Goal: Find specific page/section: Find specific page/section

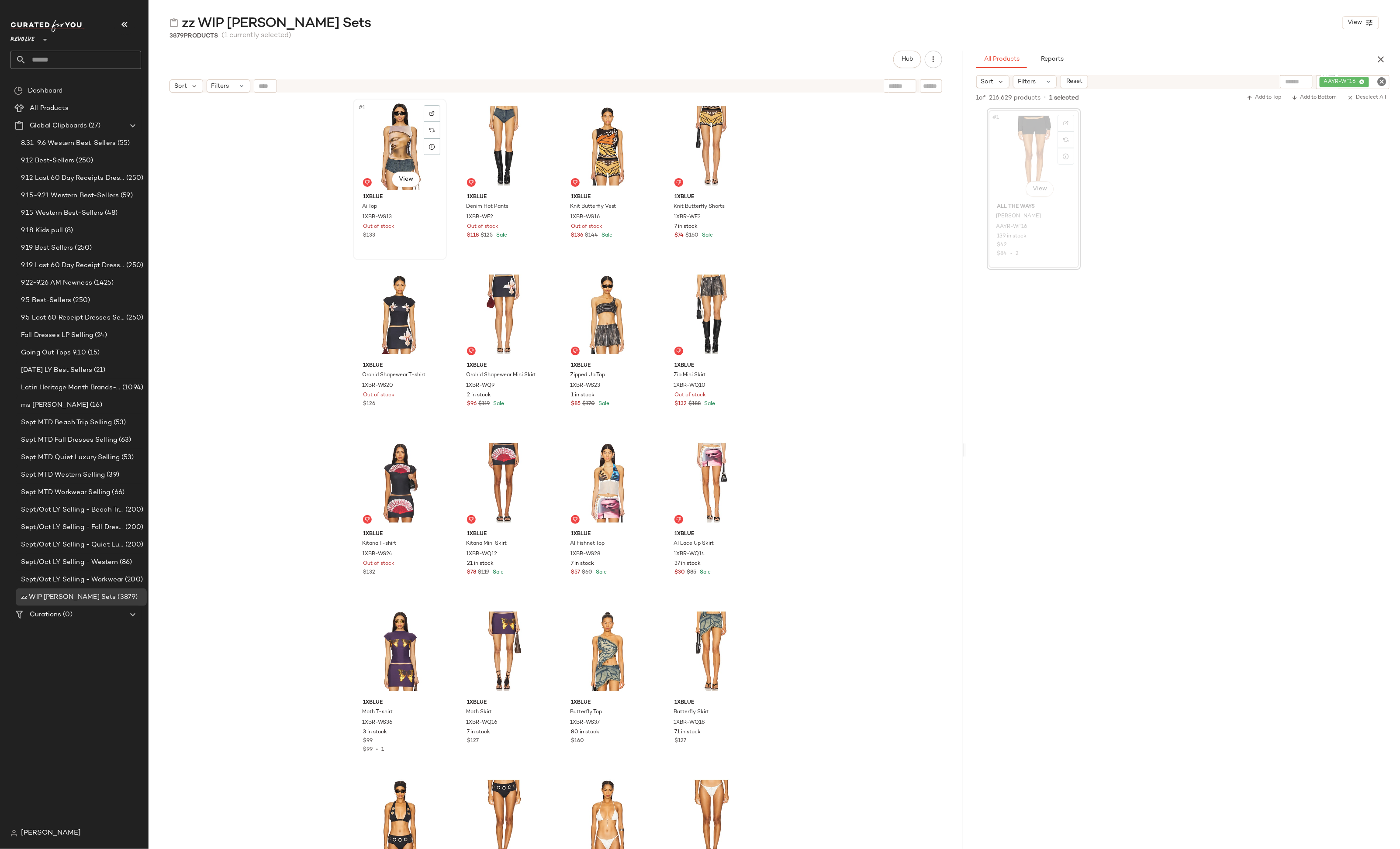
click at [403, 154] on div "#1 View" at bounding box center [400, 145] width 88 height 88
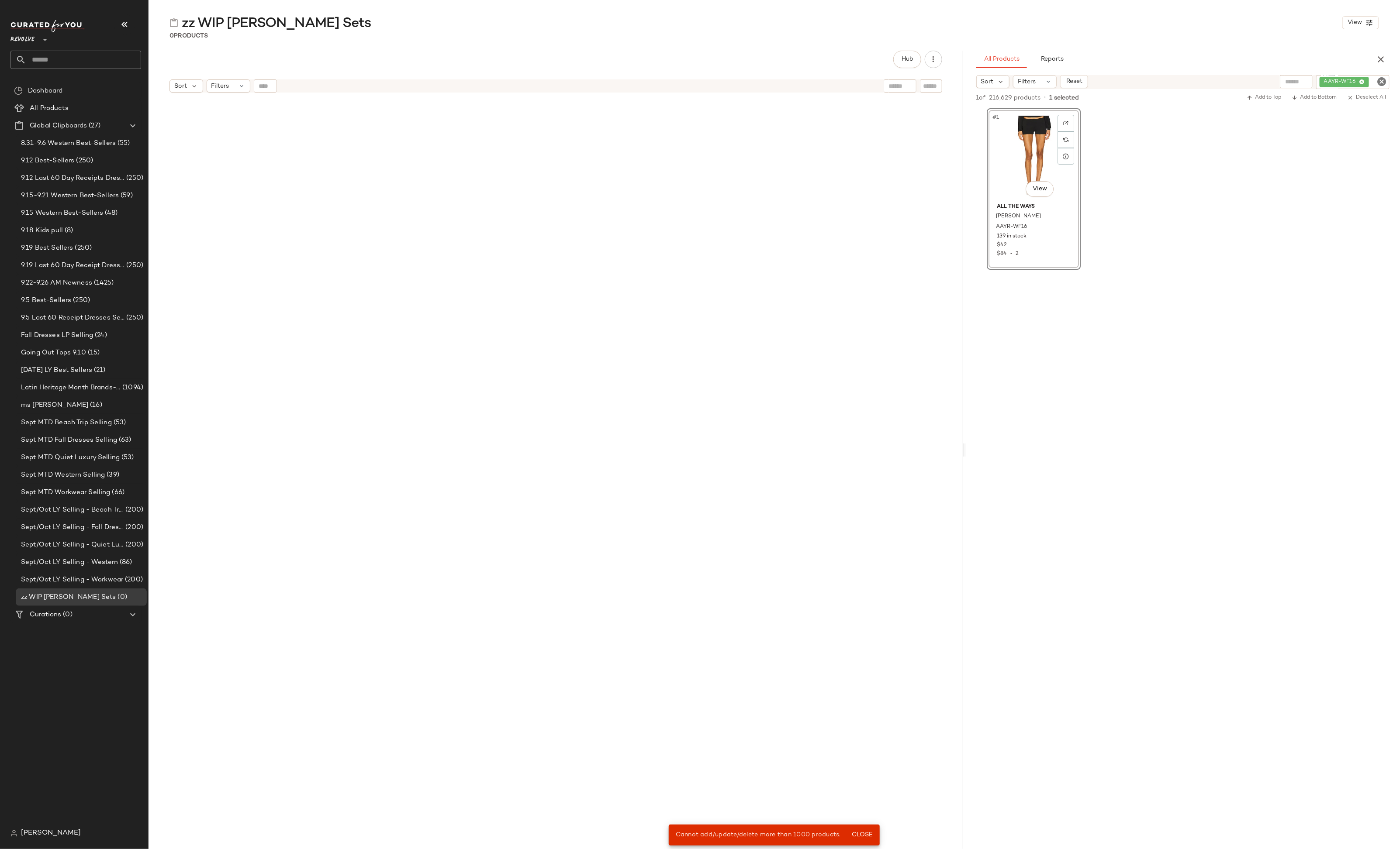
click at [630, 423] on div at bounding box center [555, 485] width 405 height 773
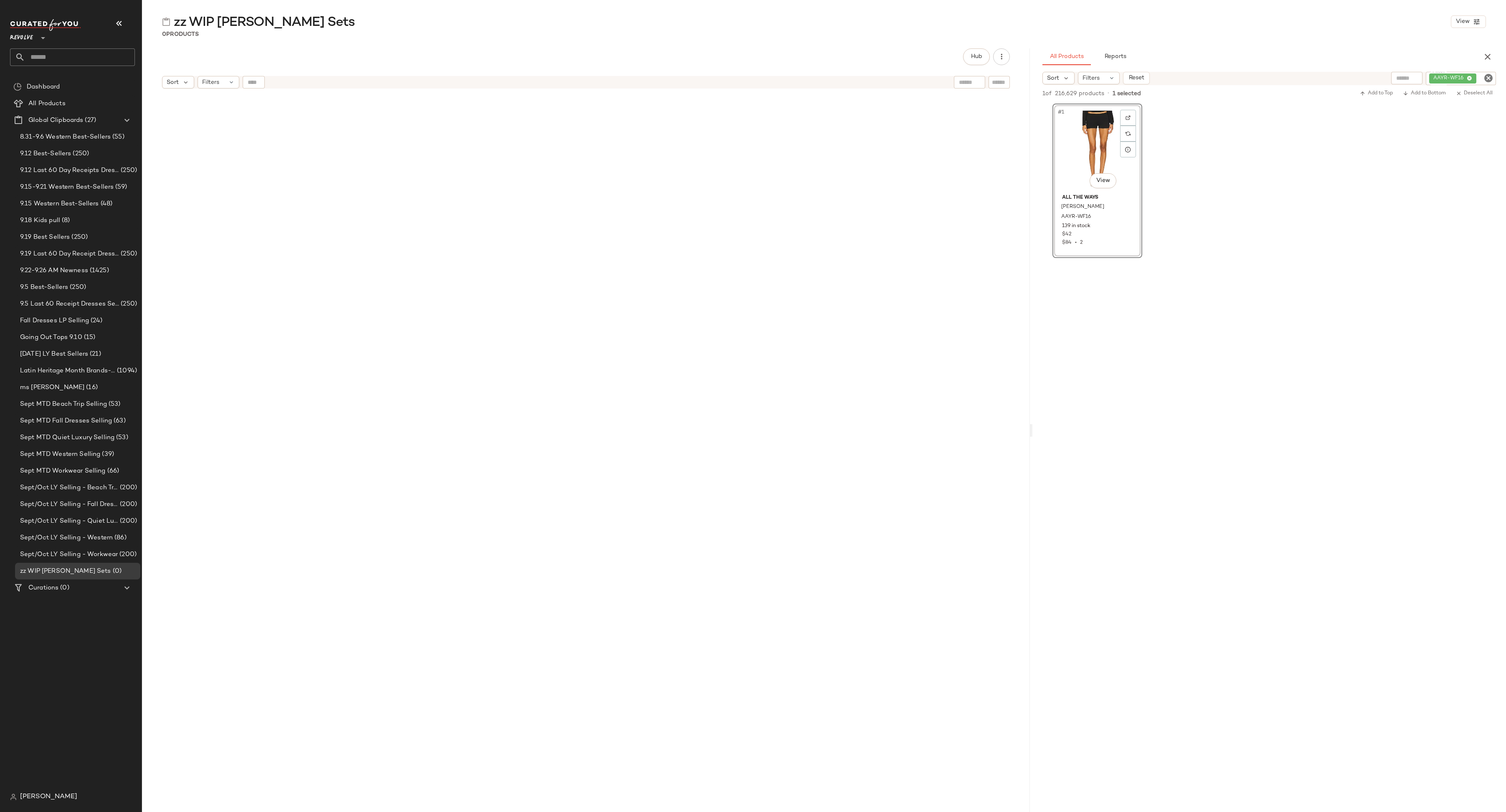
click at [315, 88] on div "Sort Filters" at bounding box center [531, 82] width 739 height 12
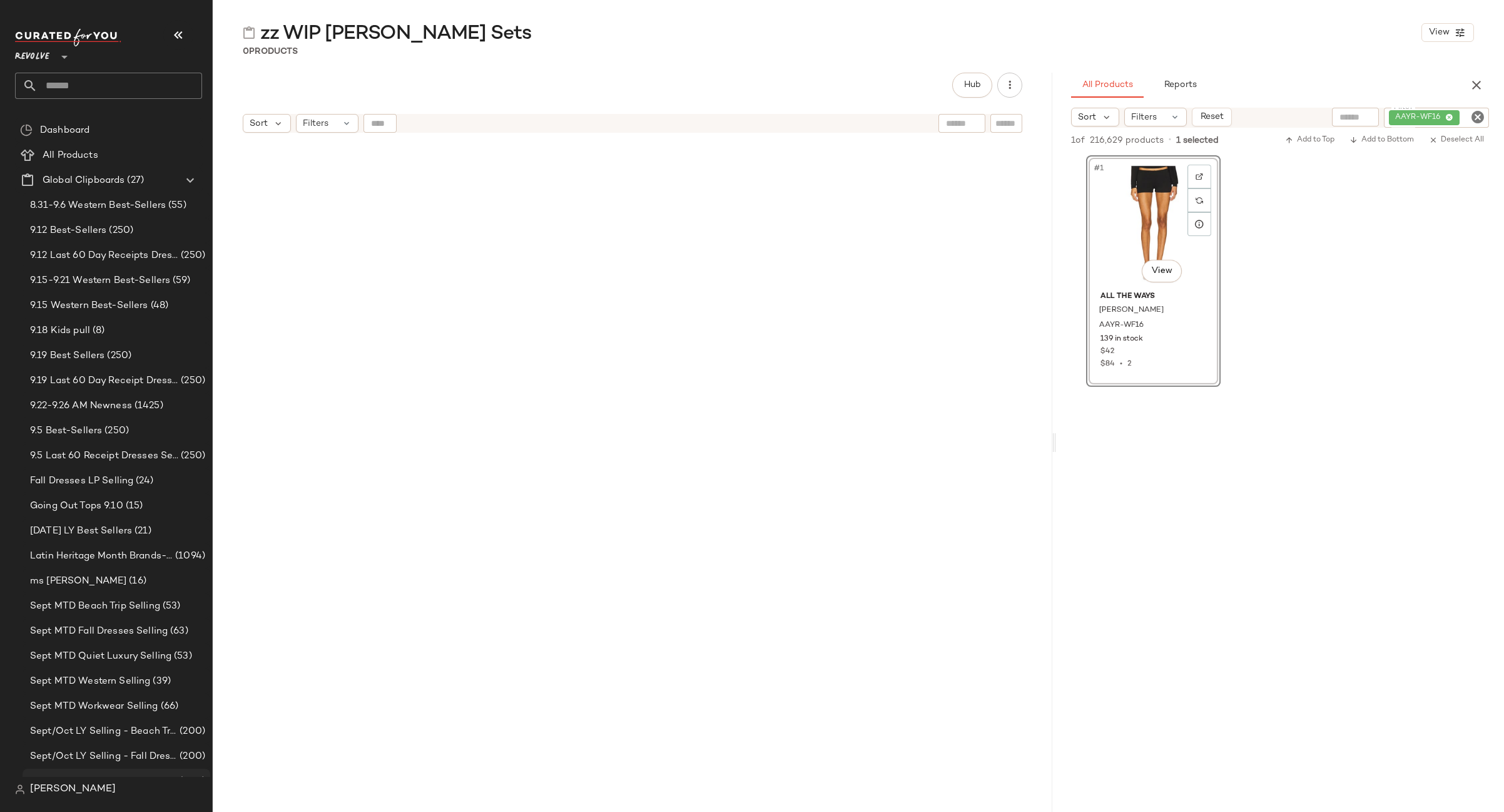
scroll to position [117, 0]
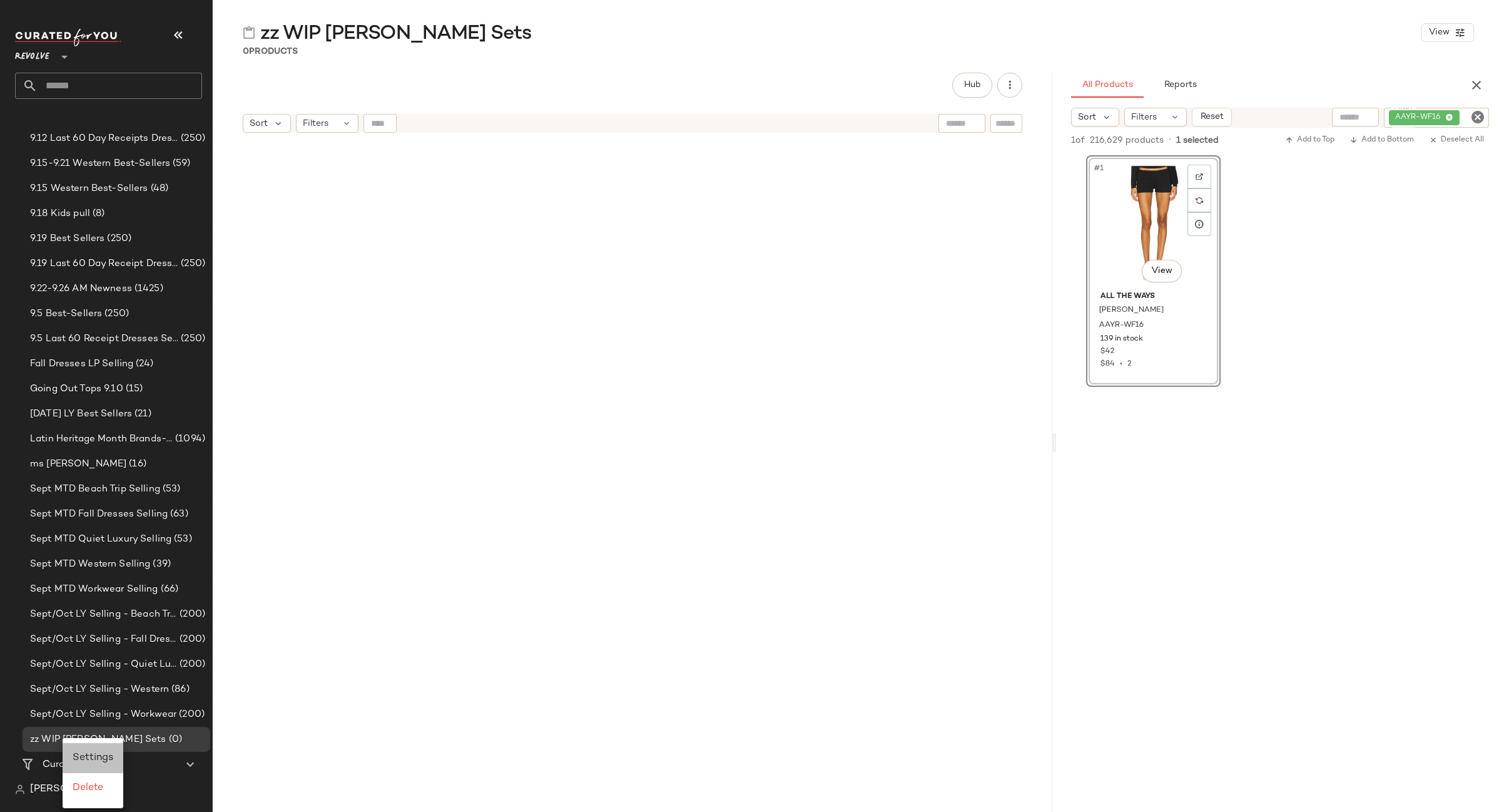
click at [79, 755] on span "Settings" at bounding box center [93, 758] width 40 height 11
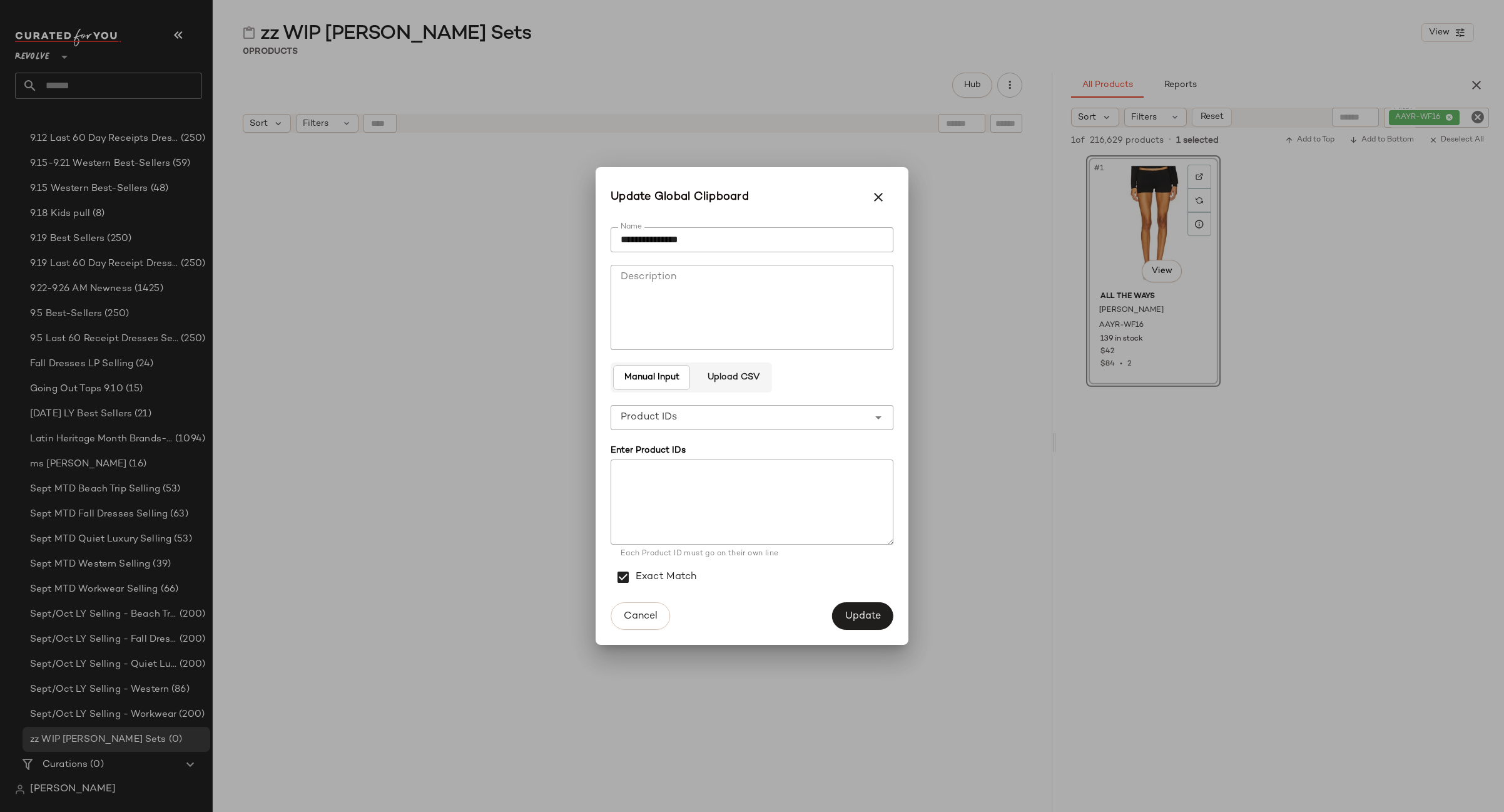
click at [682, 466] on textarea at bounding box center [752, 501] width 283 height 85
paste textarea "**********"
type textarea "**********"
click at [871, 616] on span "Update" at bounding box center [862, 617] width 36 height 12
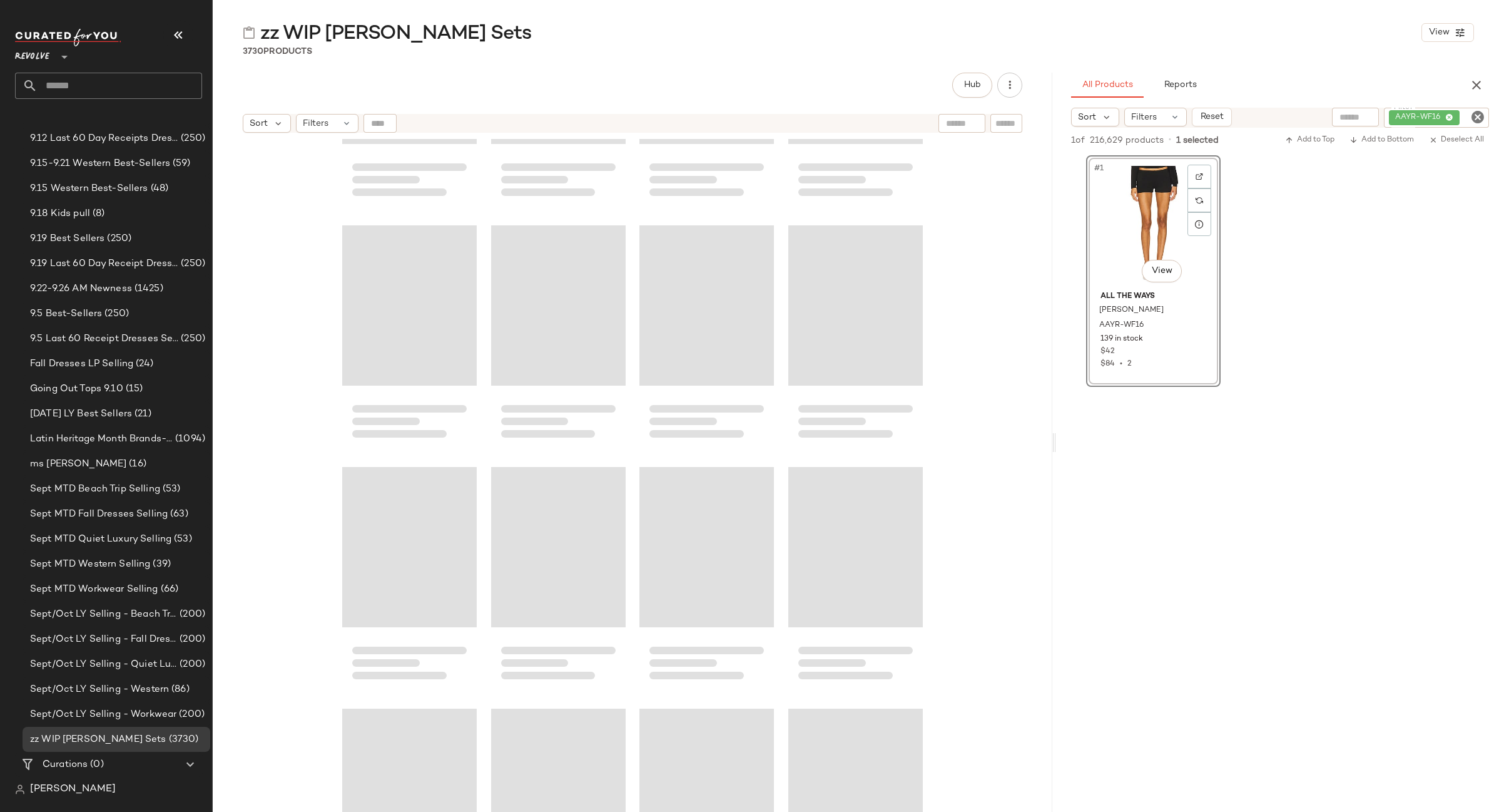
scroll to position [155740, 0]
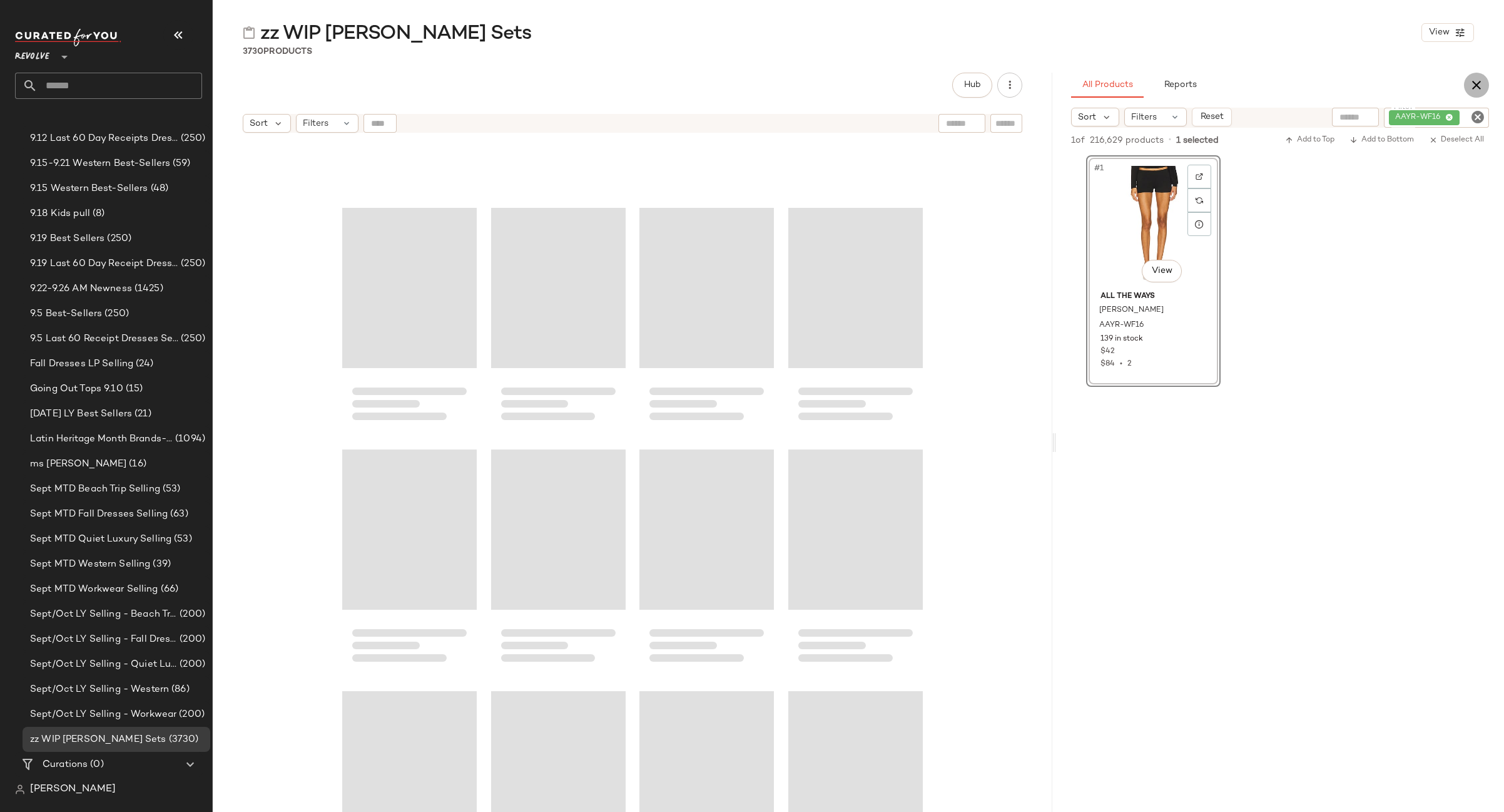
click at [1479, 83] on icon "button" at bounding box center [1476, 85] width 15 height 15
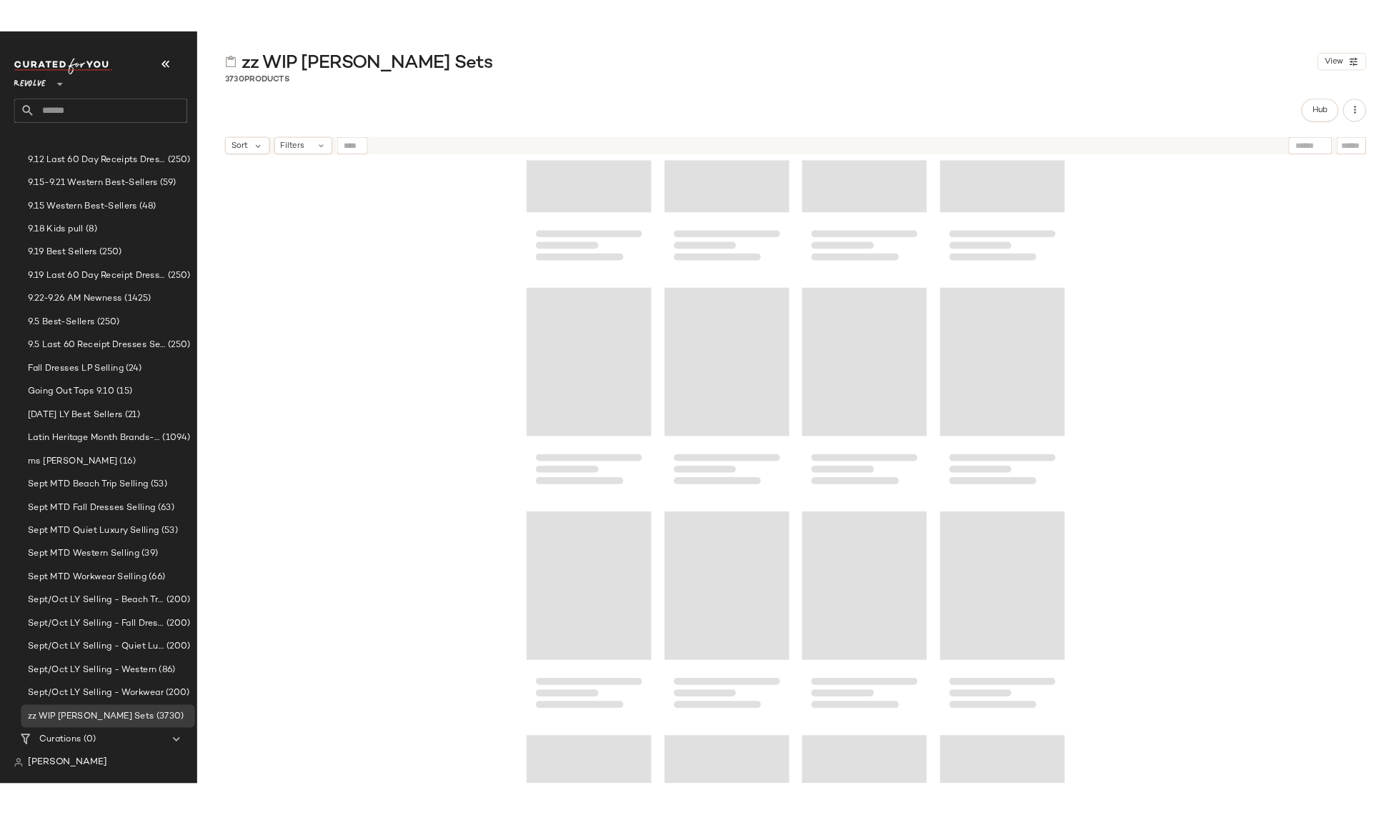
scroll to position [176330, 0]
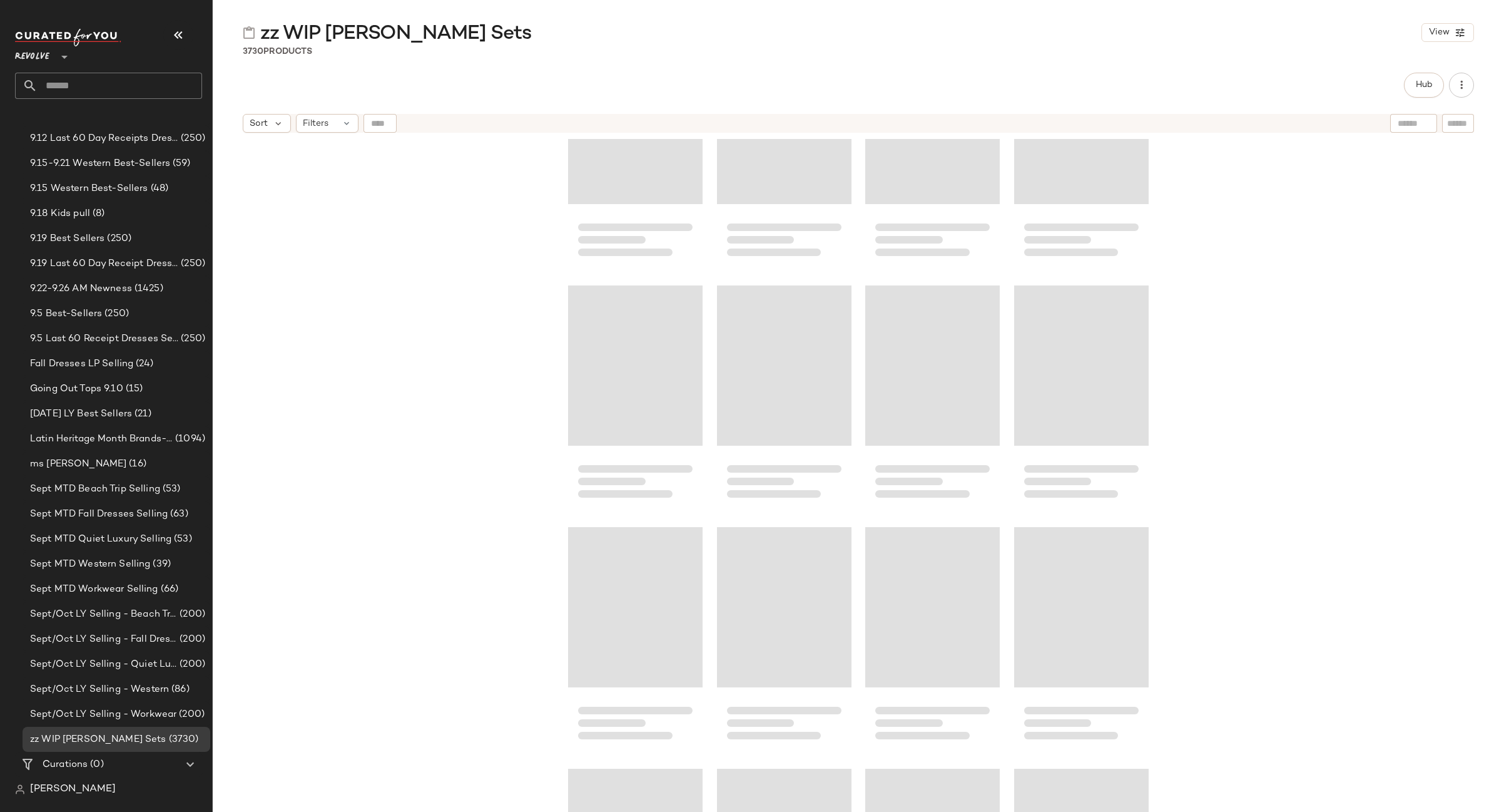
click at [1064, 391] on div "Loading..." at bounding box center [1082, 365] width 135 height 160
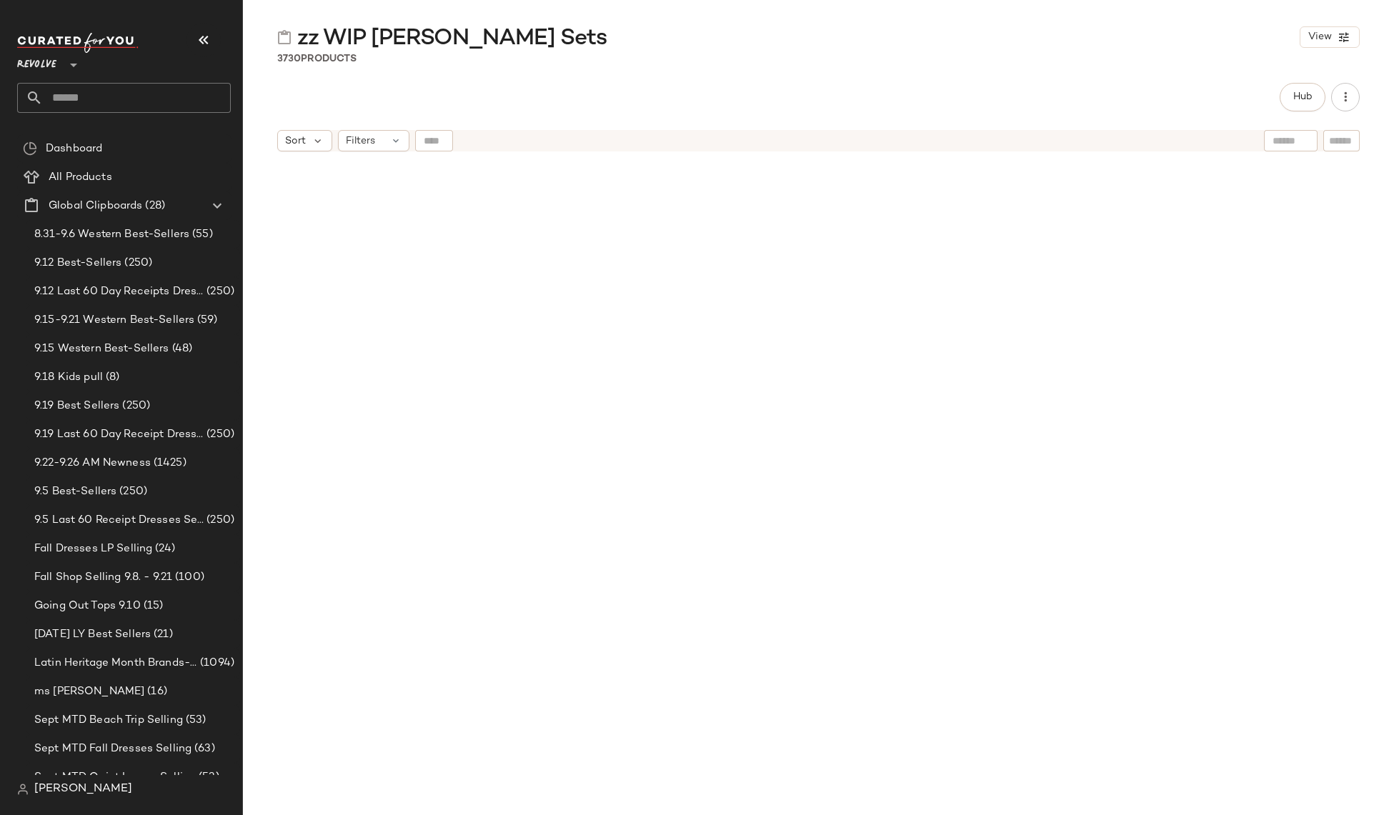
scroll to position [140533, 0]
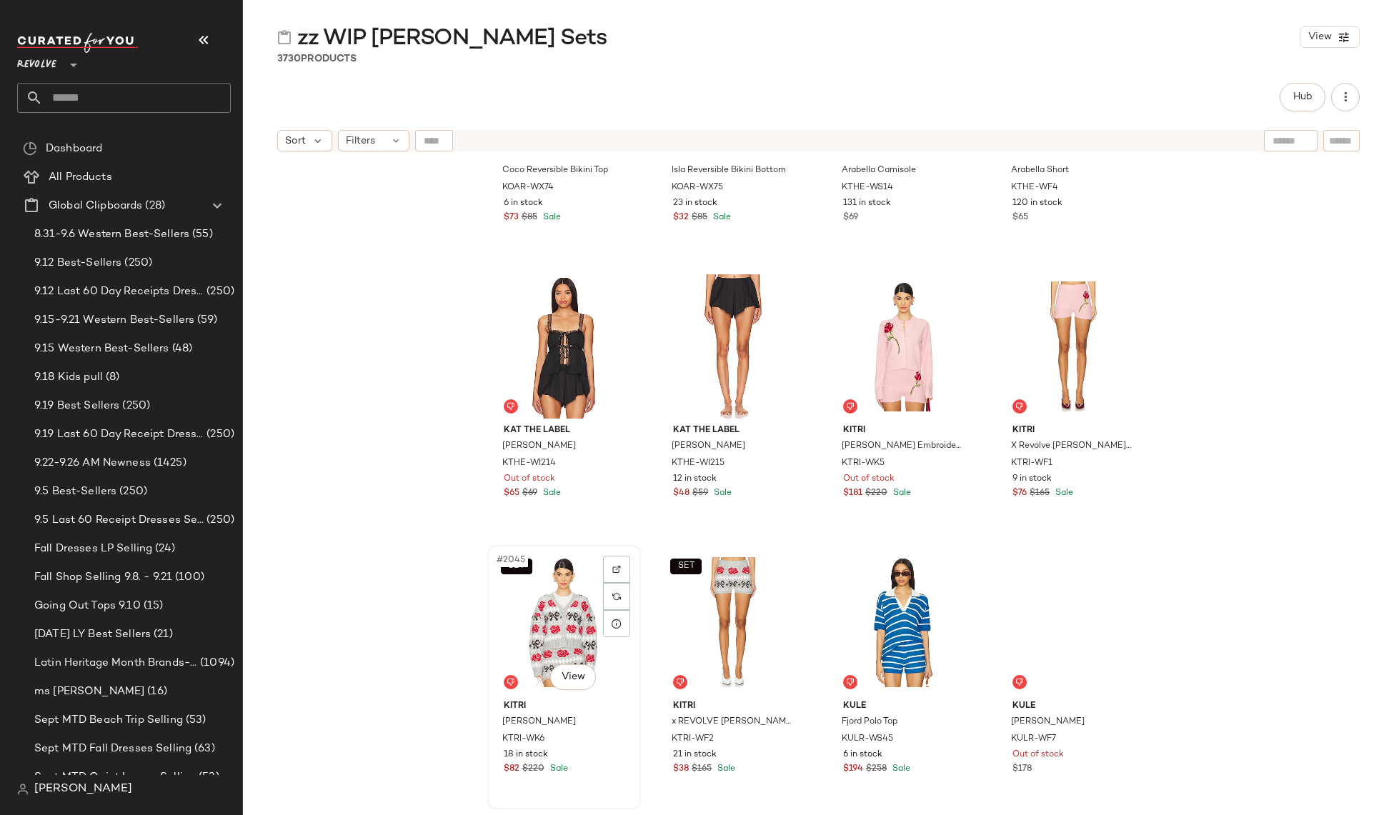
click at [532, 628] on div "SET #2045 View" at bounding box center [564, 622] width 144 height 144
click at [522, 569] on button "SET" at bounding box center [516, 567] width 31 height 16
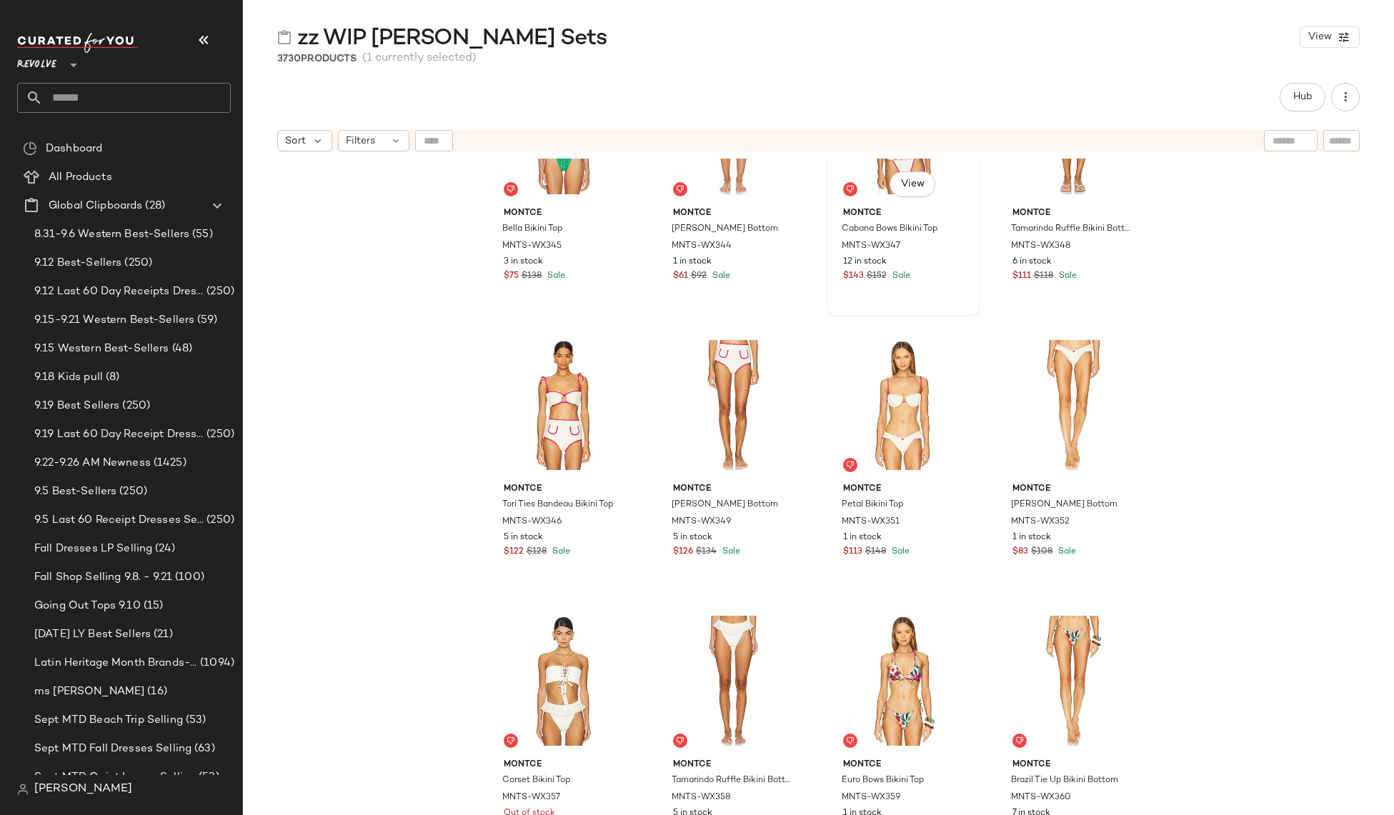
scroll to position [210081, 0]
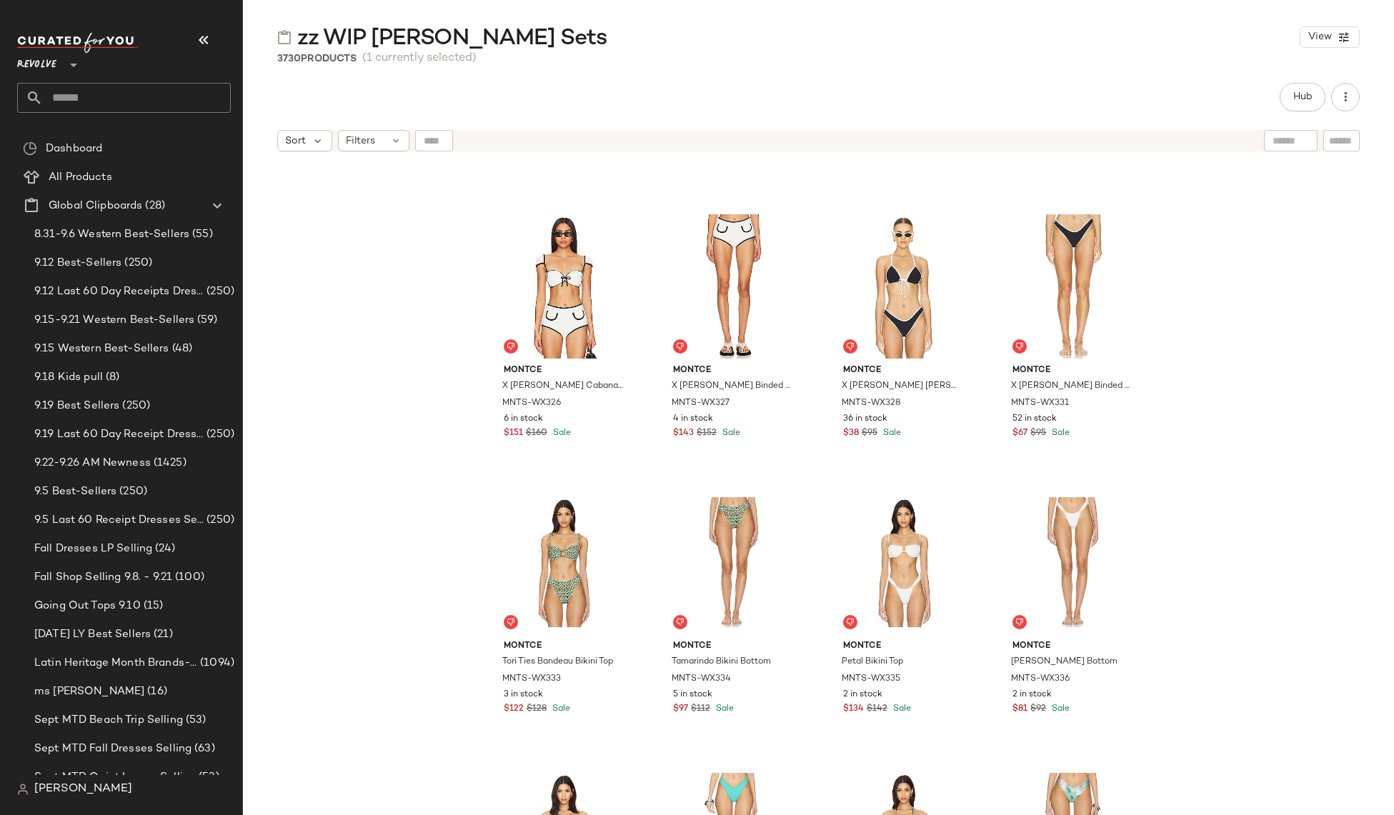
click at [581, 35] on div "zz WIP Jim Sets View" at bounding box center [818, 37] width 1151 height 29
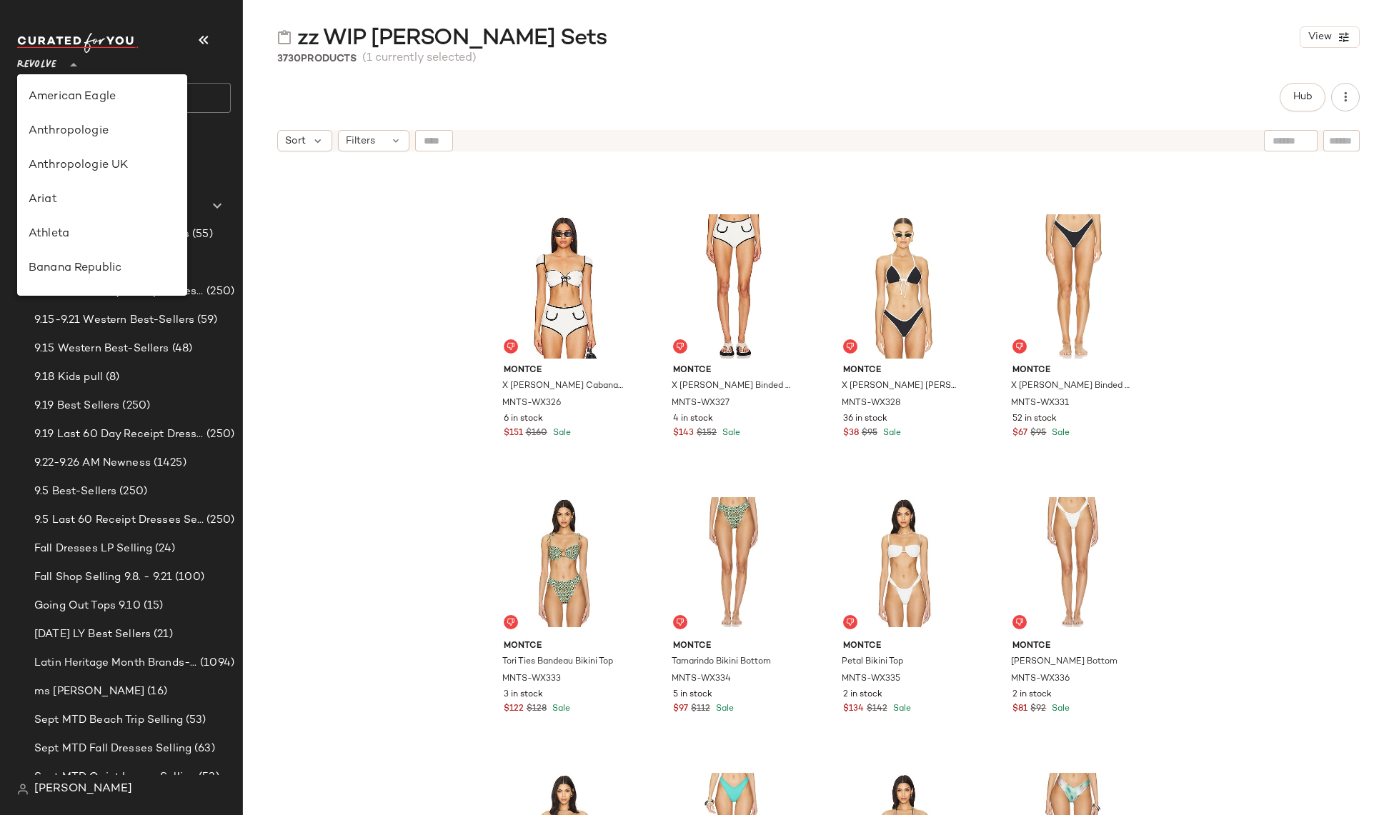
click at [55, 61] on span "Revolve" at bounding box center [36, 62] width 39 height 26
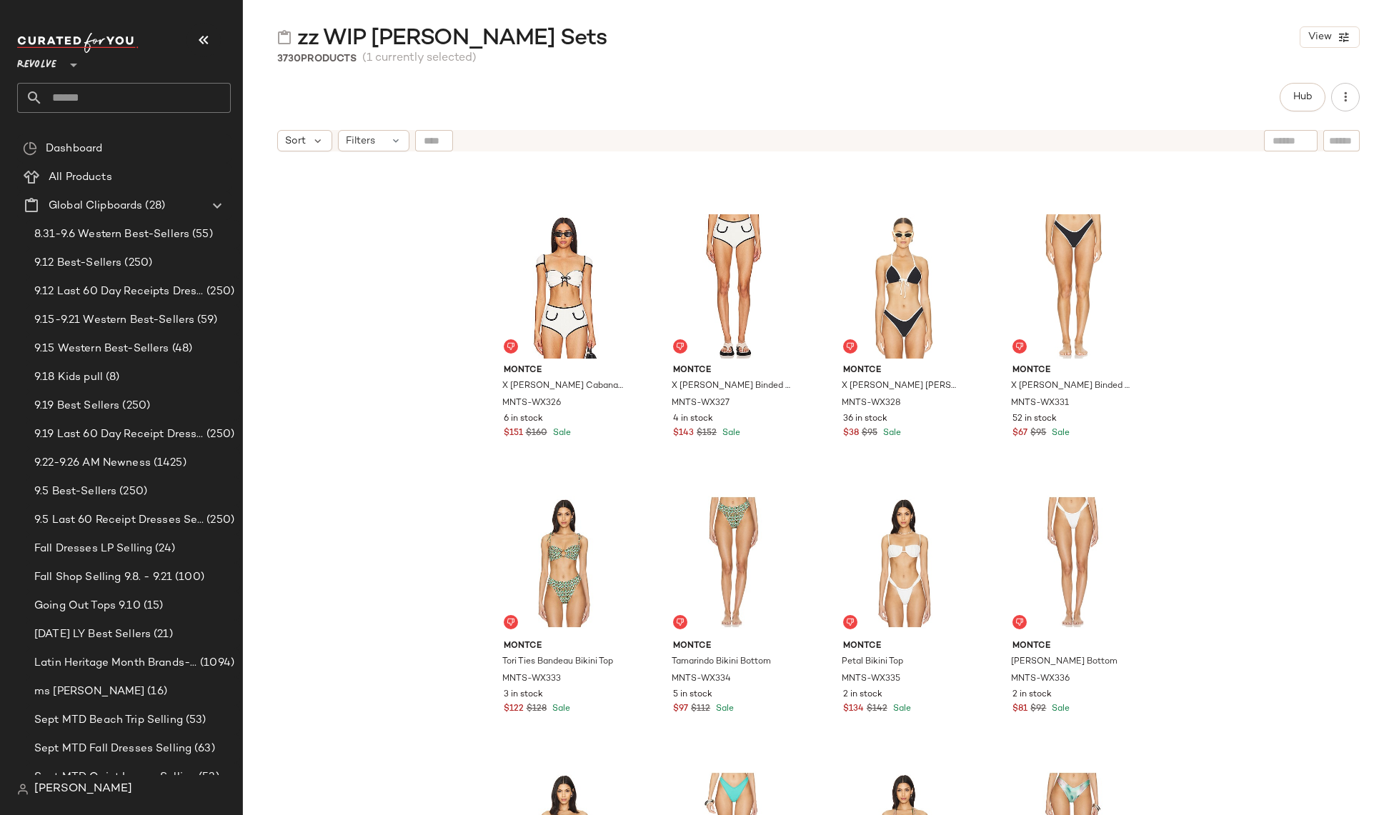
click at [621, 116] on div "Hub Sort Filters Montce X Olivia Culpo Cabana Bows Bikini Top MNTS-WX326 6 in s…" at bounding box center [818, 449] width 1151 height 732
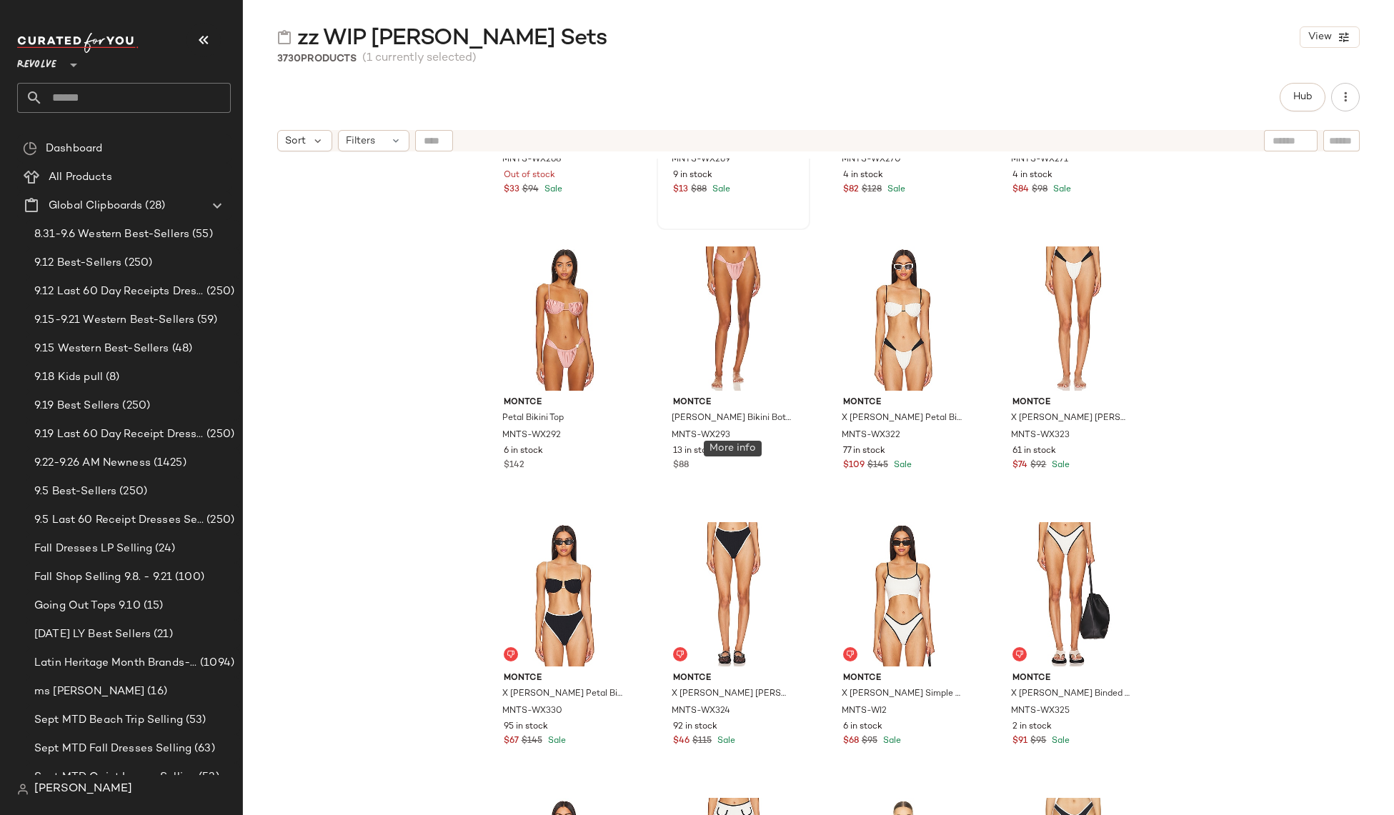
scroll to position [209081, 0]
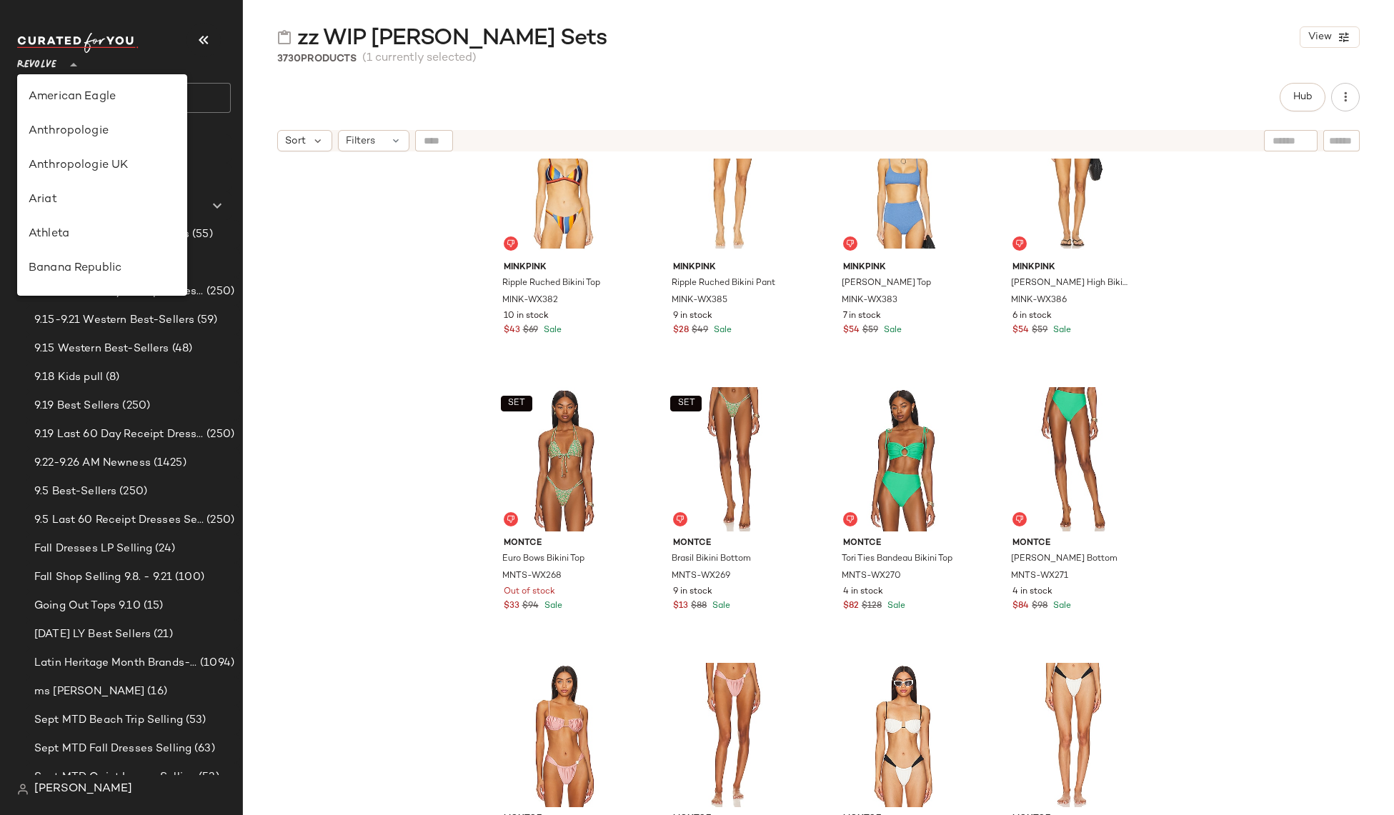
click at [61, 69] on div "Revolve **" at bounding box center [39, 57] width 45 height 36
click at [76, 131] on div "Anthropologie" at bounding box center [102, 131] width 147 height 17
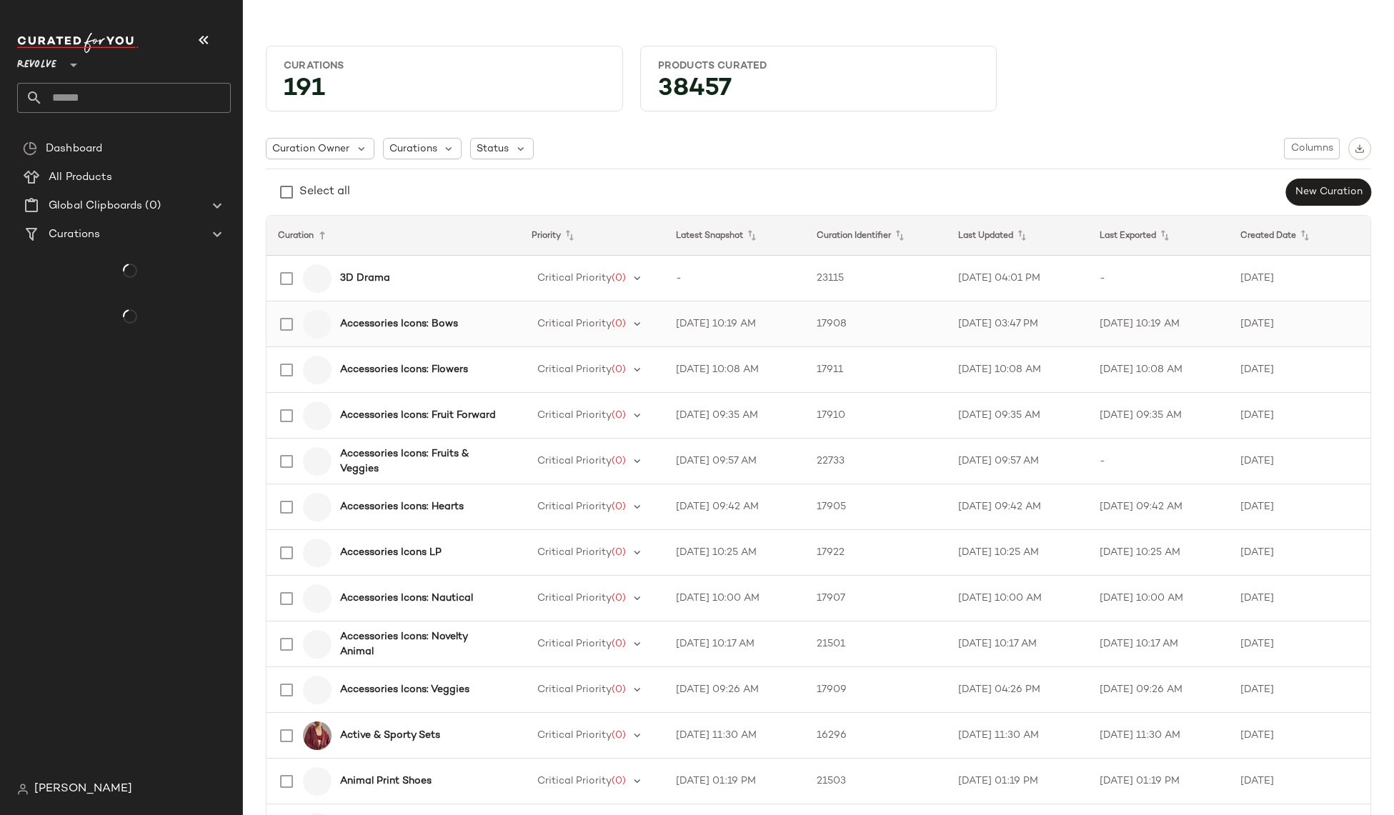
type input "**"
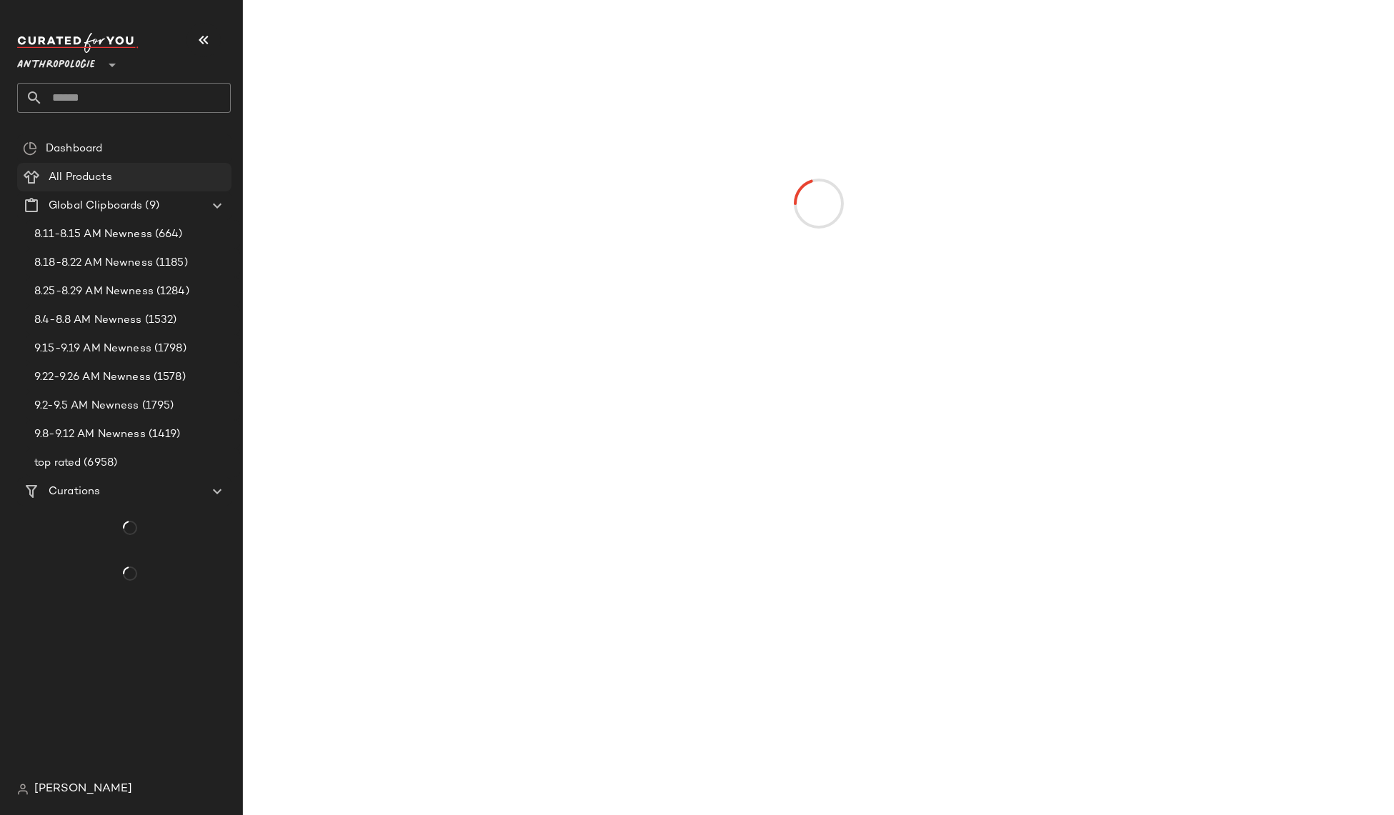
click at [95, 175] on span "All Products" at bounding box center [81, 177] width 64 height 16
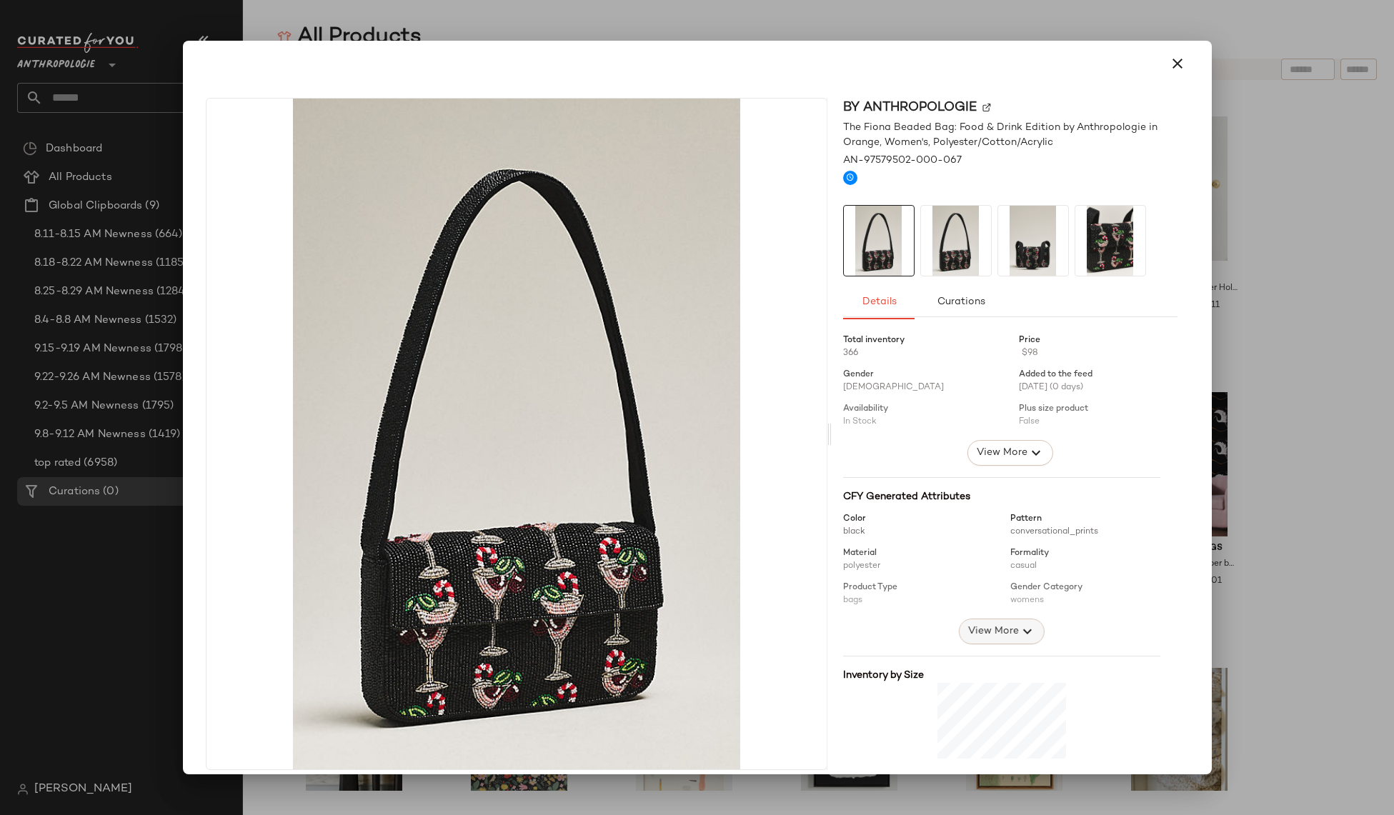
click at [991, 625] on span "View More" at bounding box center [992, 631] width 51 height 17
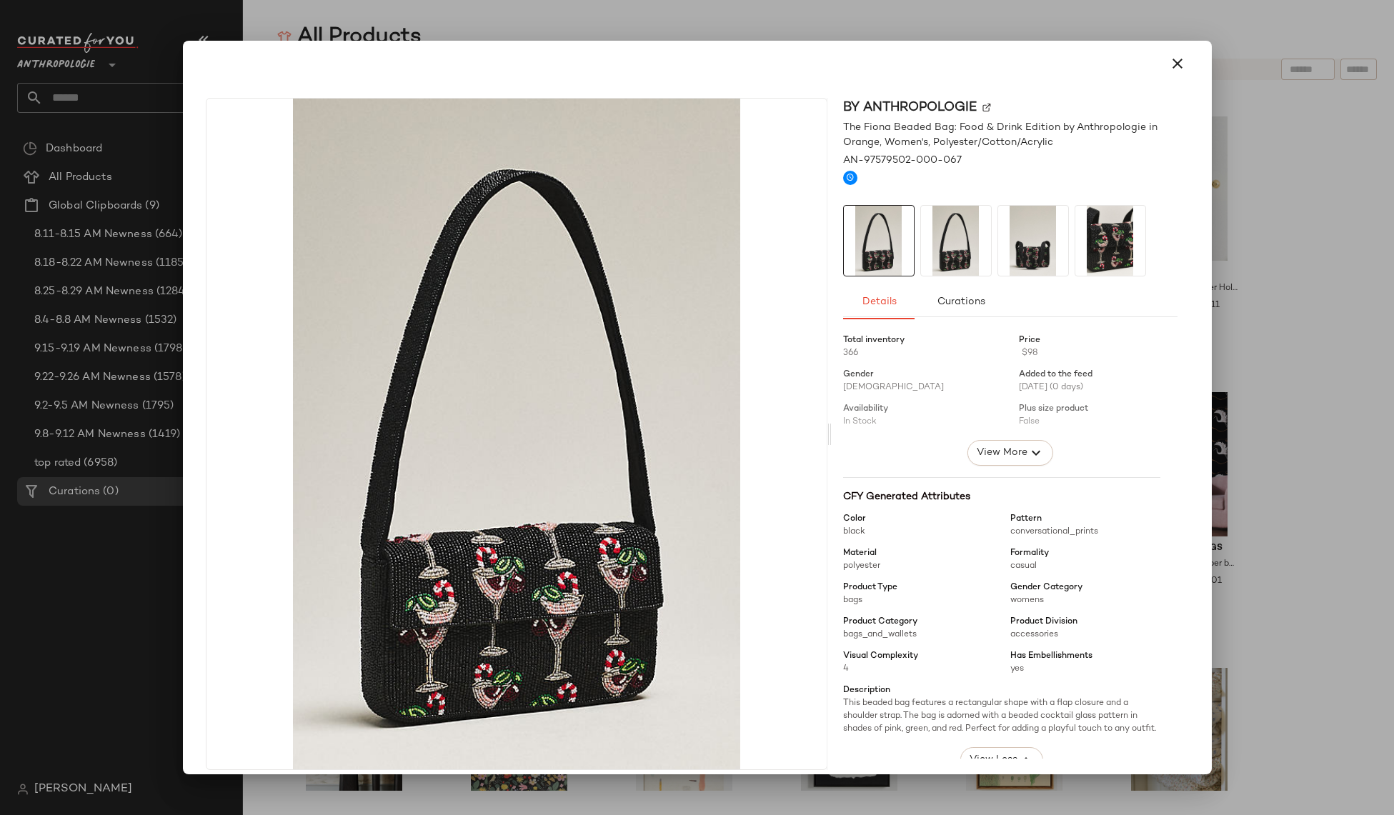
click at [1309, 466] on div at bounding box center [697, 407] width 1394 height 815
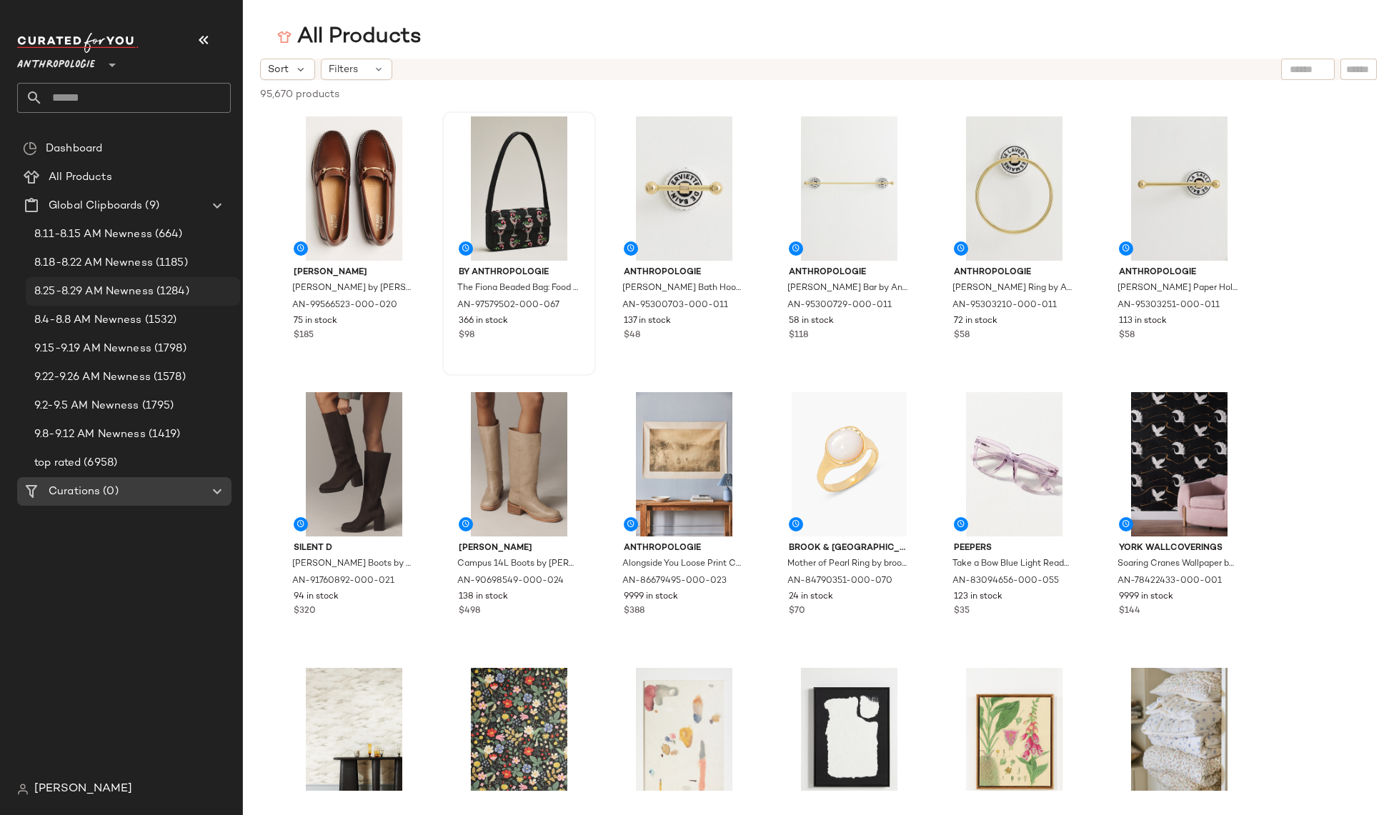
click at [139, 298] on span "8.25-8.29 AM Newness" at bounding box center [93, 292] width 119 height 16
click at [151, 344] on span "(1798)" at bounding box center [168, 349] width 35 height 16
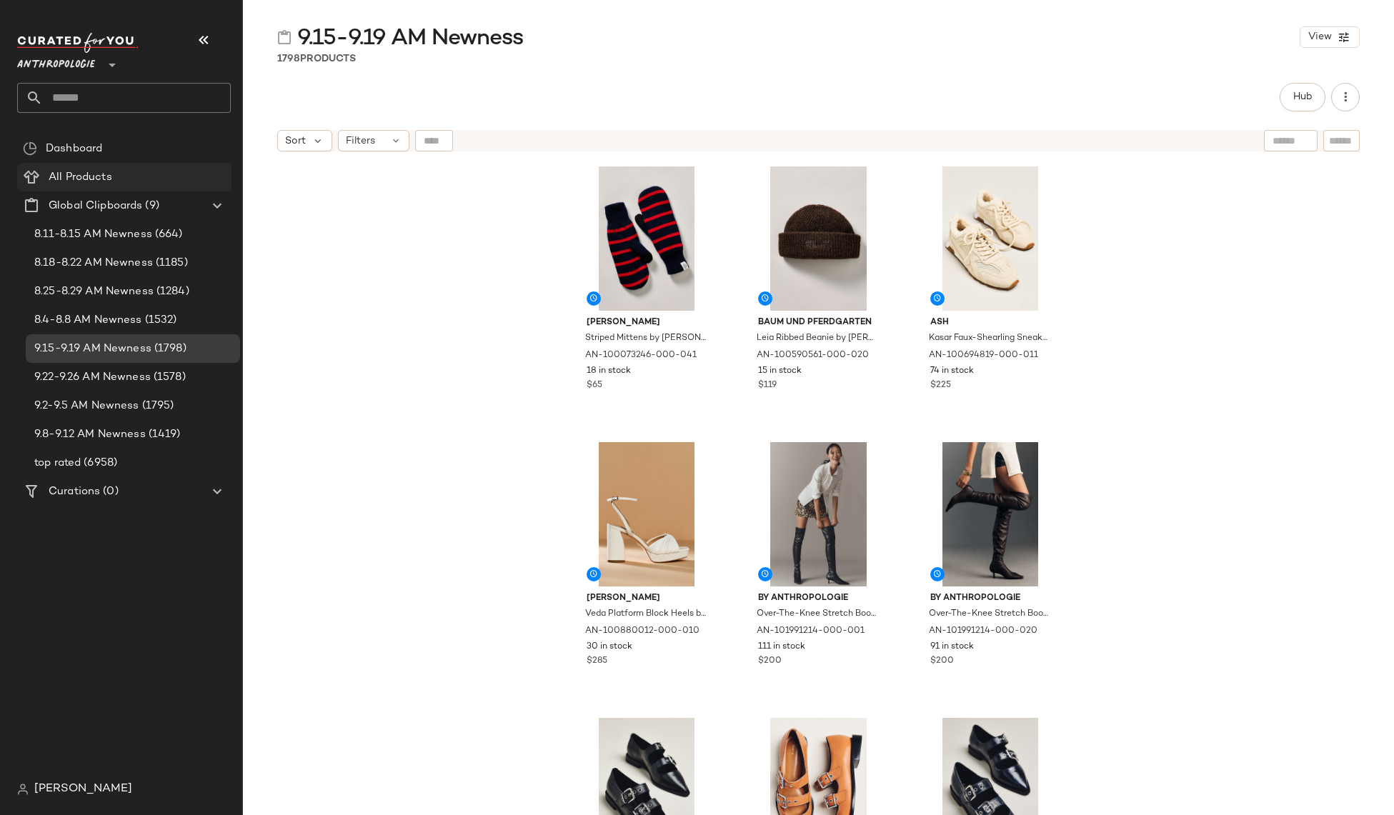
click at [69, 180] on span "All Products" at bounding box center [81, 177] width 64 height 16
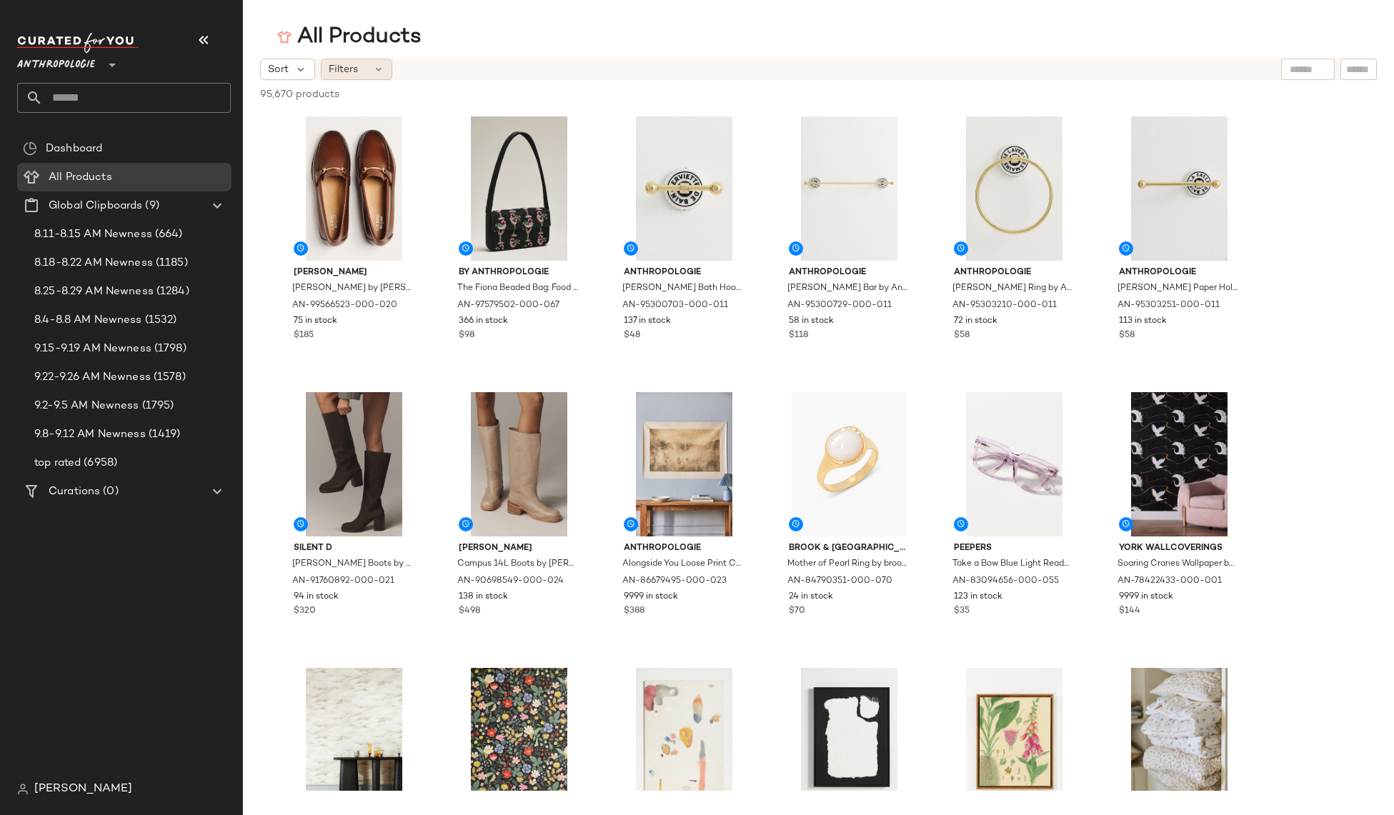
click at [362, 67] on div "Filters" at bounding box center [356, 69] width 71 height 21
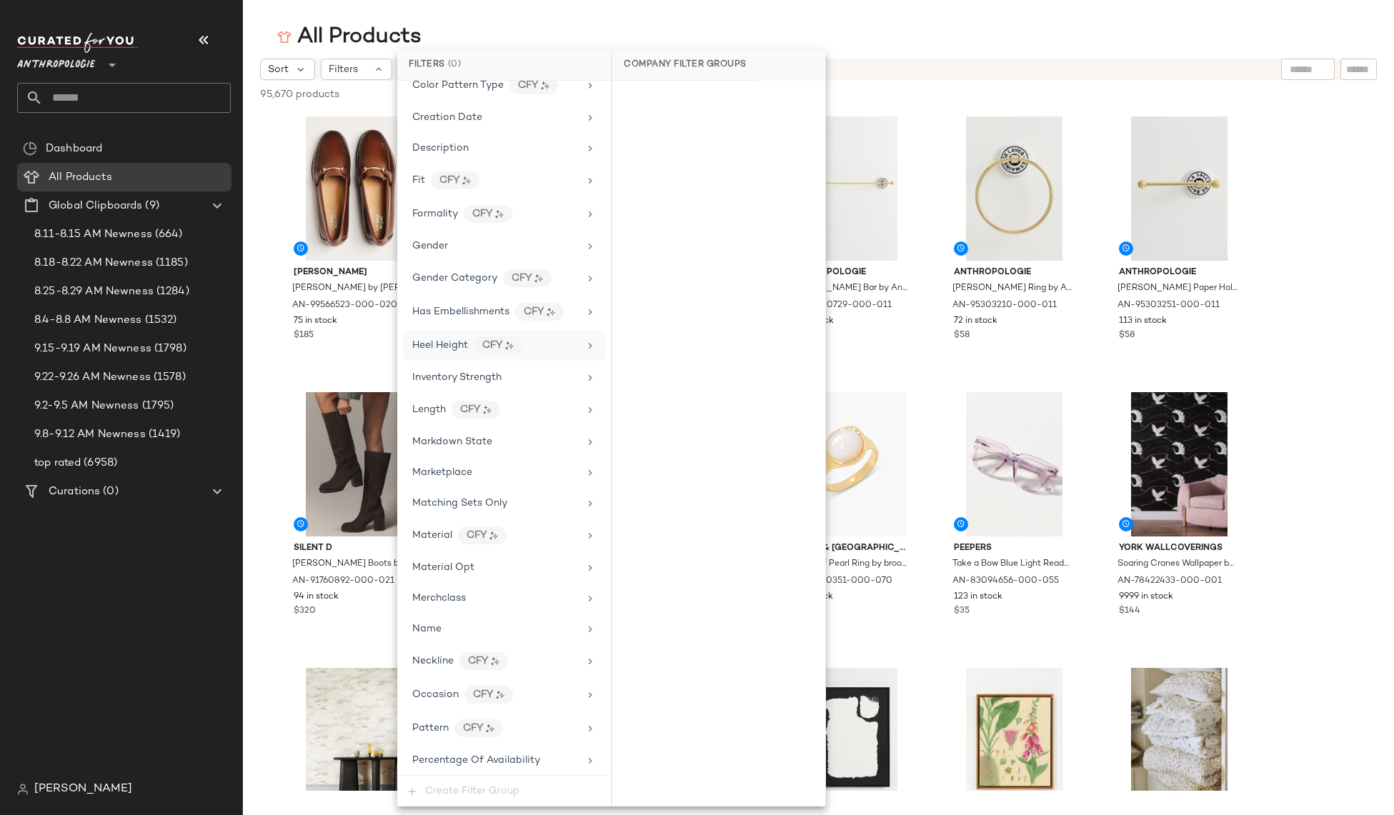
scroll to position [514, 0]
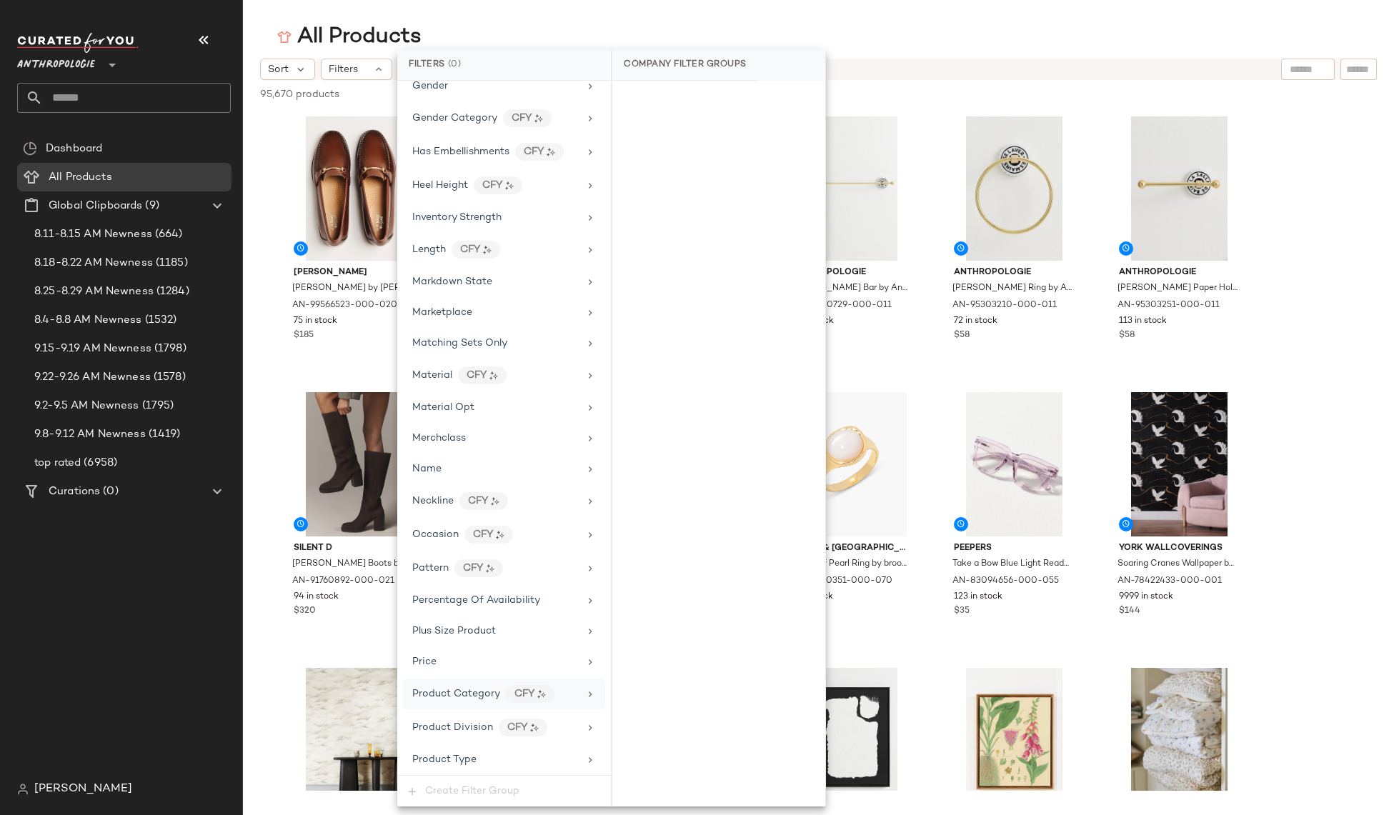
click at [465, 704] on div "Product Category CFY" at bounding box center [504, 694] width 202 height 31
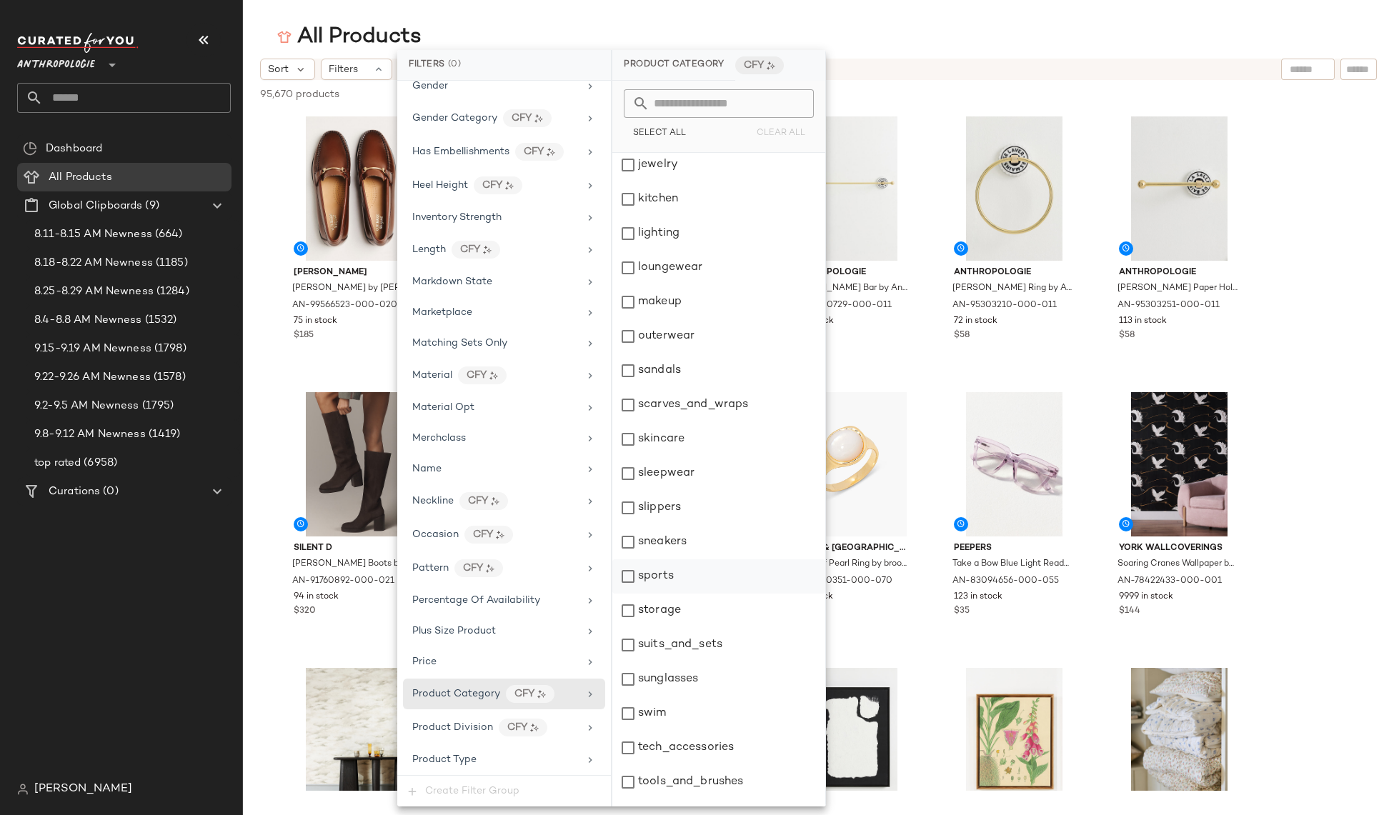
scroll to position [889, 0]
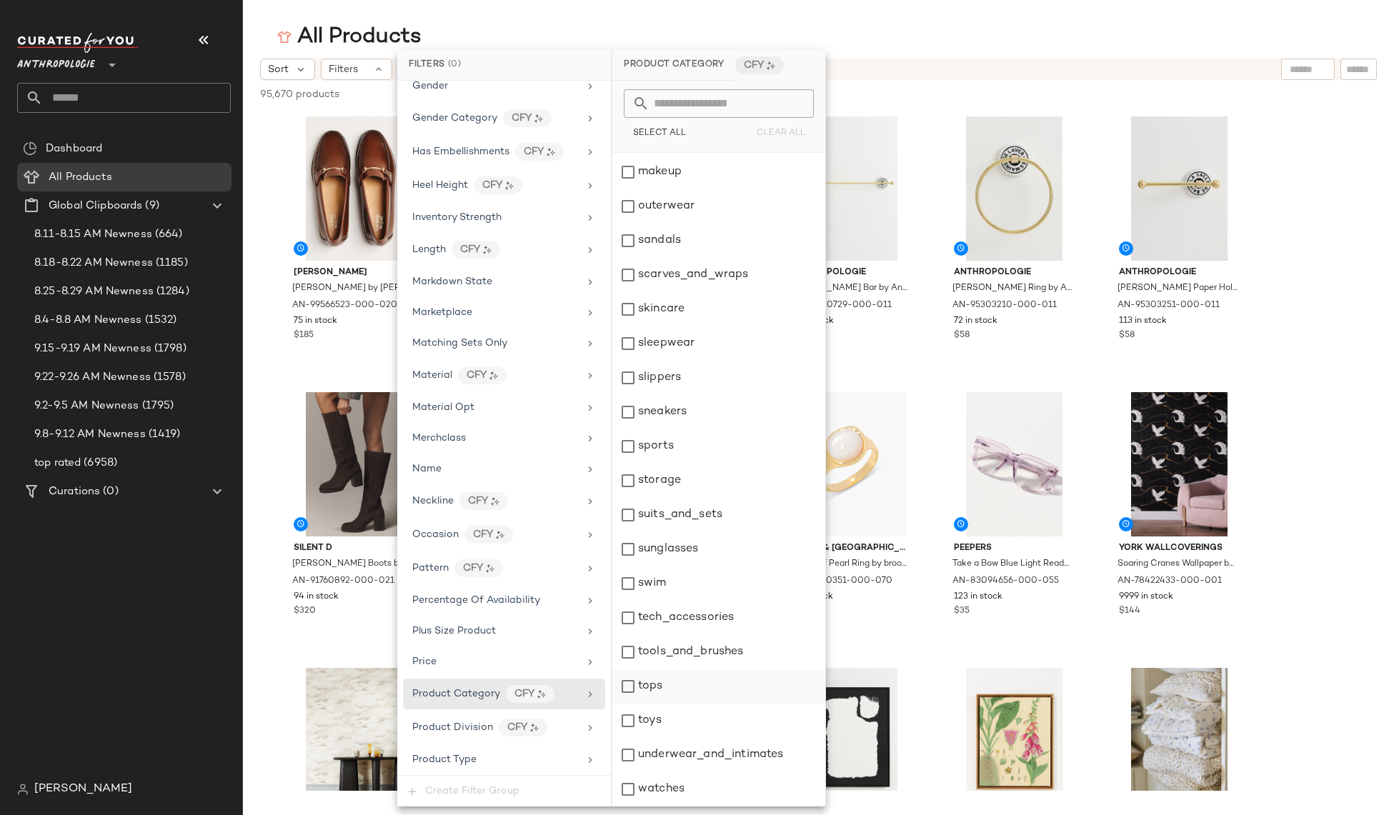
click at [649, 684] on div "tops" at bounding box center [718, 686] width 213 height 34
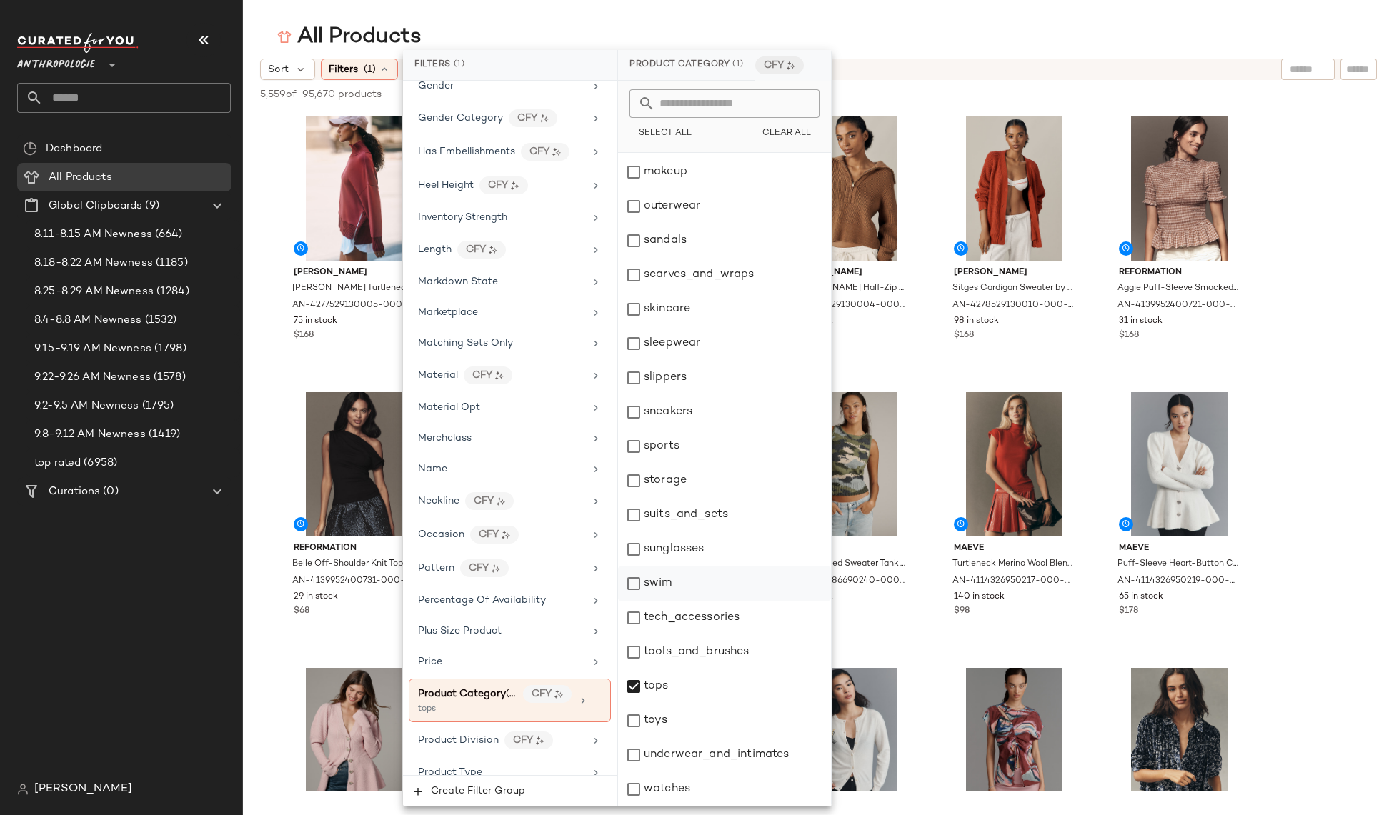
click at [663, 581] on div "swim" at bounding box center [724, 583] width 213 height 34
click at [654, 689] on div "tops" at bounding box center [724, 686] width 213 height 34
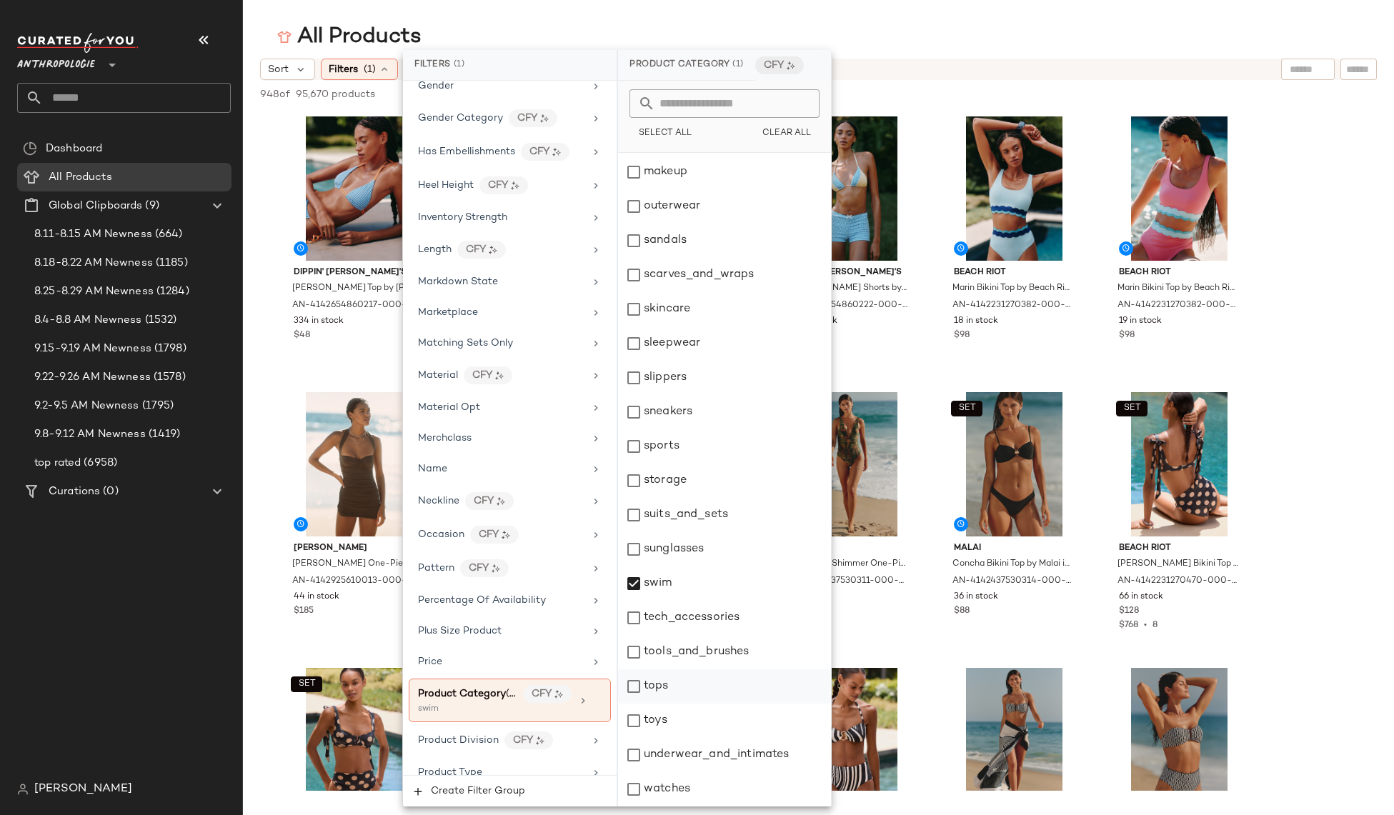
click at [654, 689] on div "tops" at bounding box center [724, 686] width 213 height 34
click at [660, 571] on div "swim" at bounding box center [724, 583] width 213 height 34
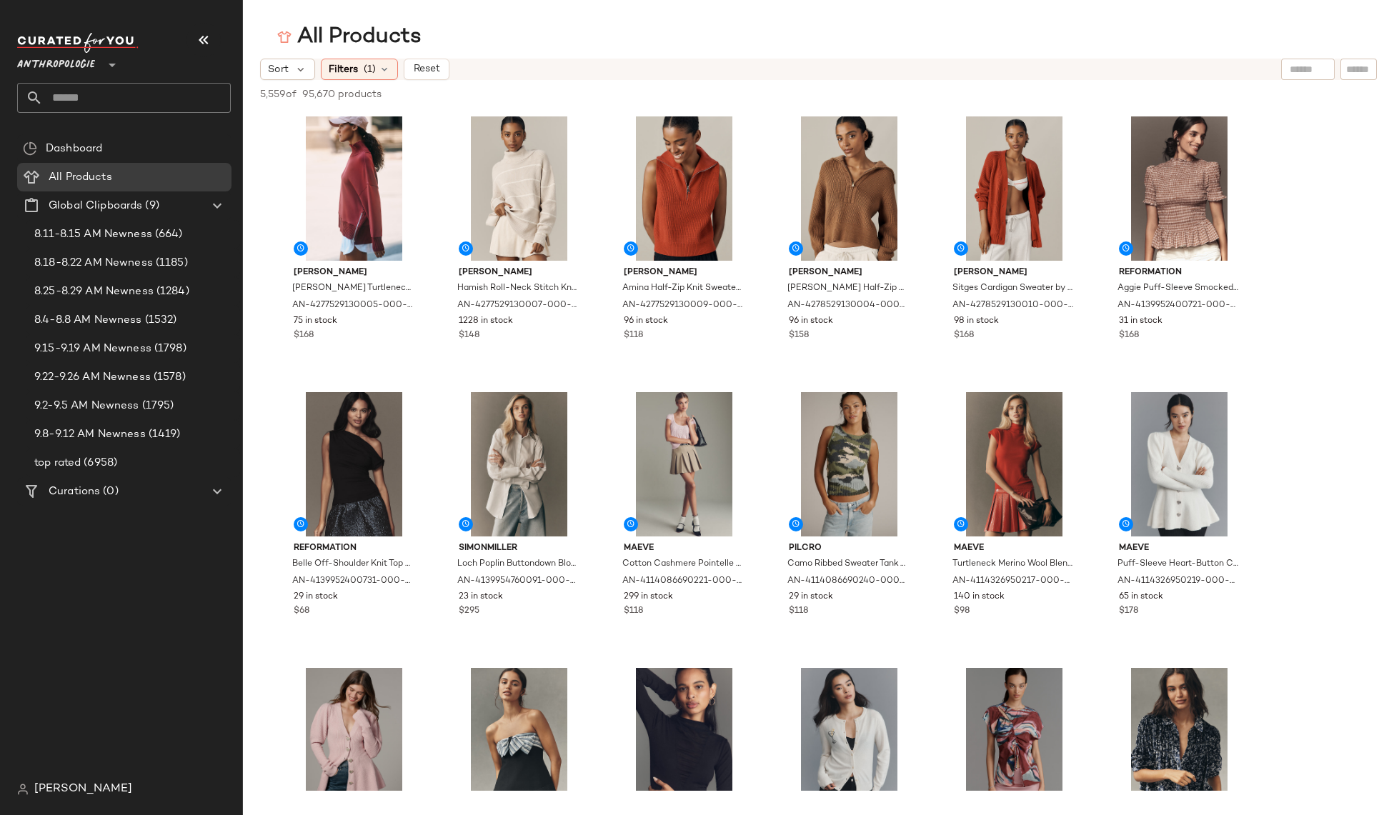
click at [85, 785] on span "[PERSON_NAME]" at bounding box center [83, 789] width 98 height 17
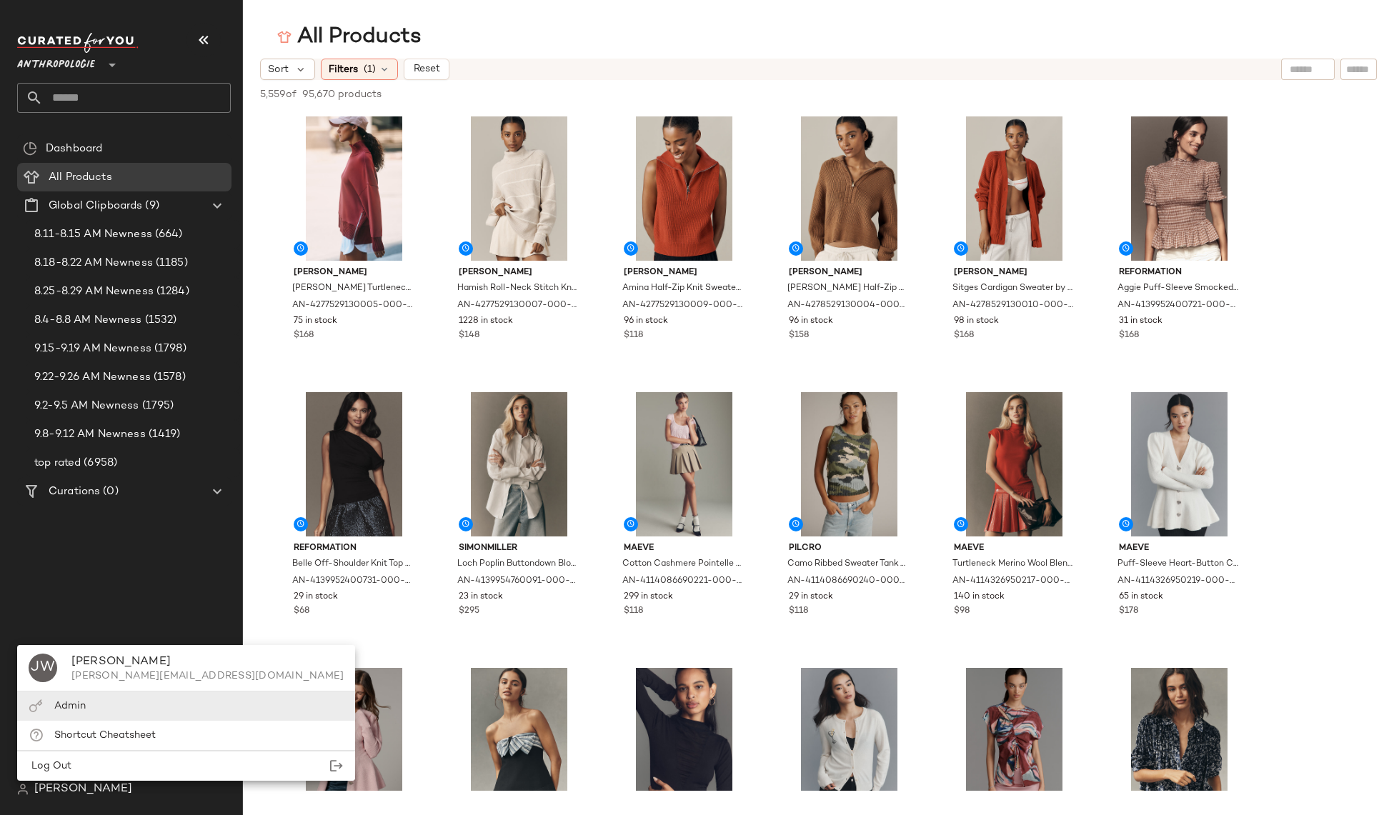
click at [90, 708] on div "Admin" at bounding box center [186, 706] width 338 height 29
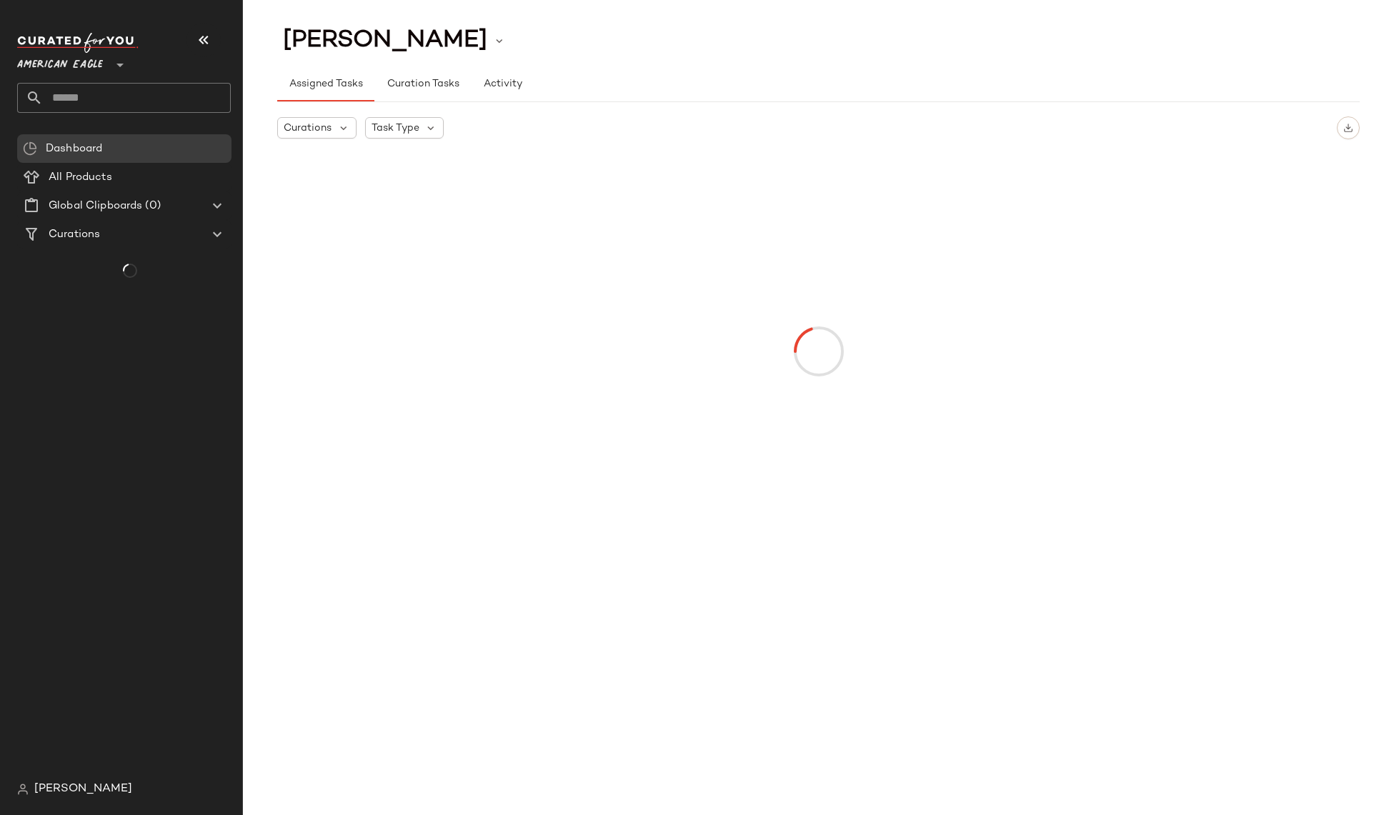
click at [119, 59] on icon at bounding box center [119, 64] width 17 height 17
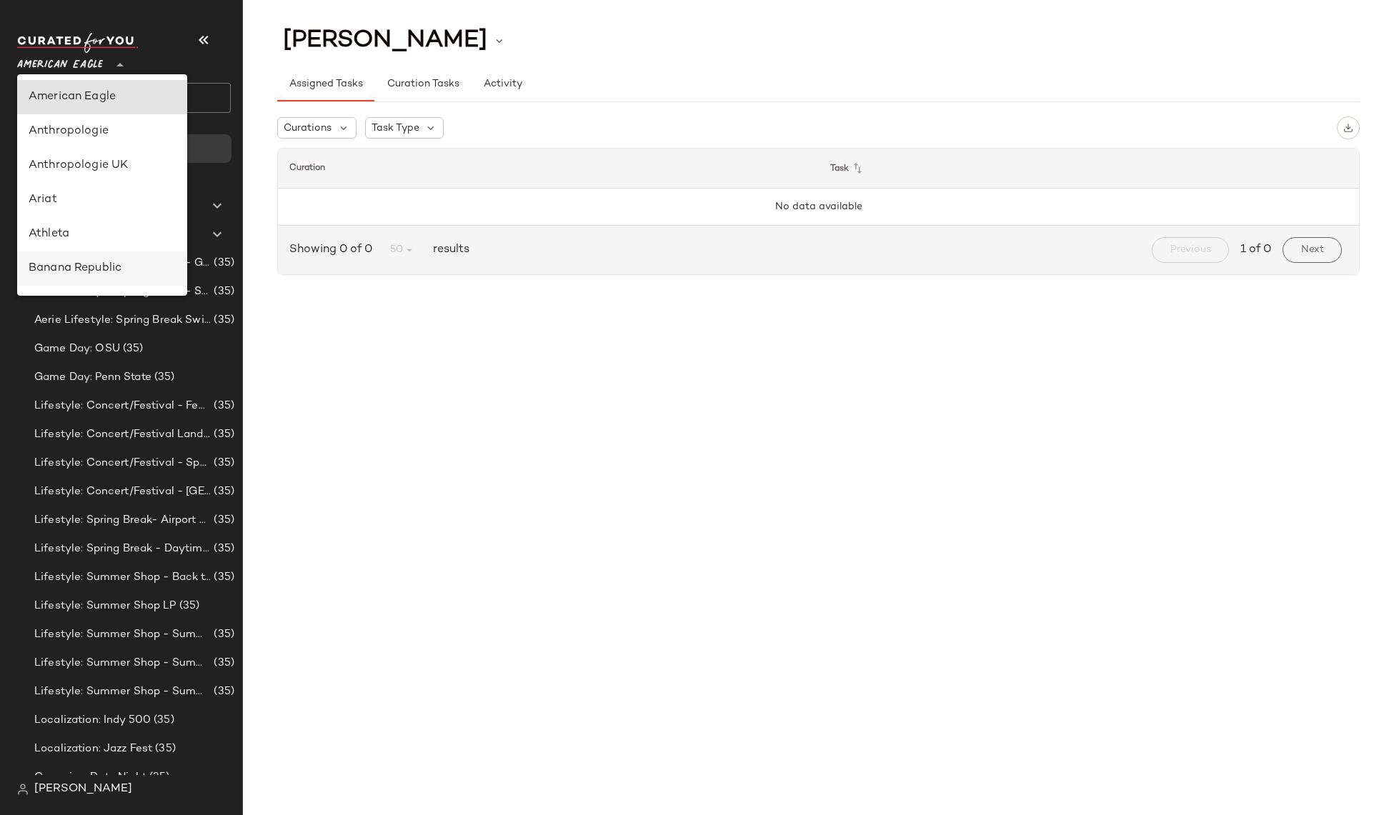
click at [94, 258] on div "Banana Republic" at bounding box center [102, 268] width 170 height 34
type input "**"
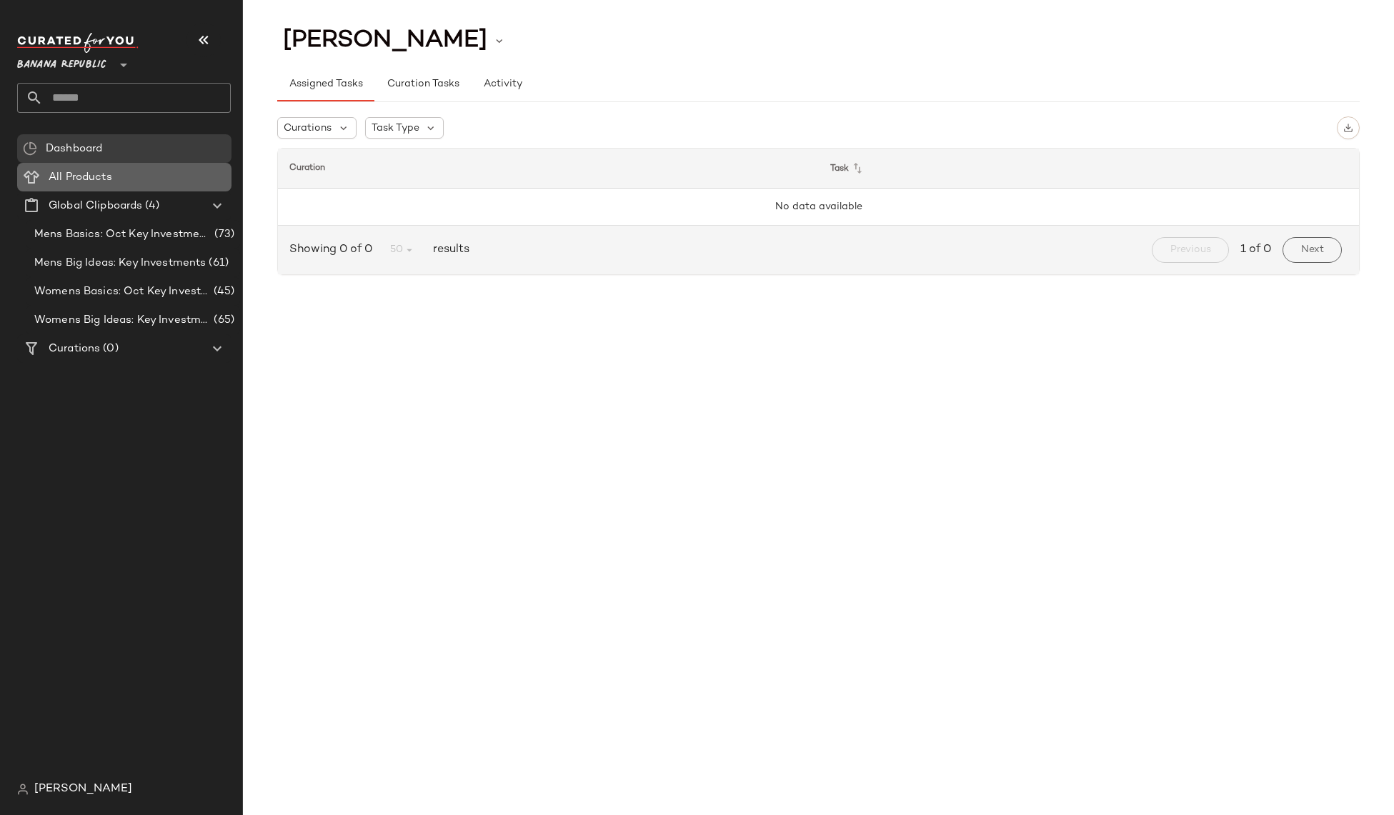
click at [91, 170] on span "All Products" at bounding box center [81, 177] width 64 height 16
click at [91, 177] on span "All Products" at bounding box center [81, 177] width 64 height 16
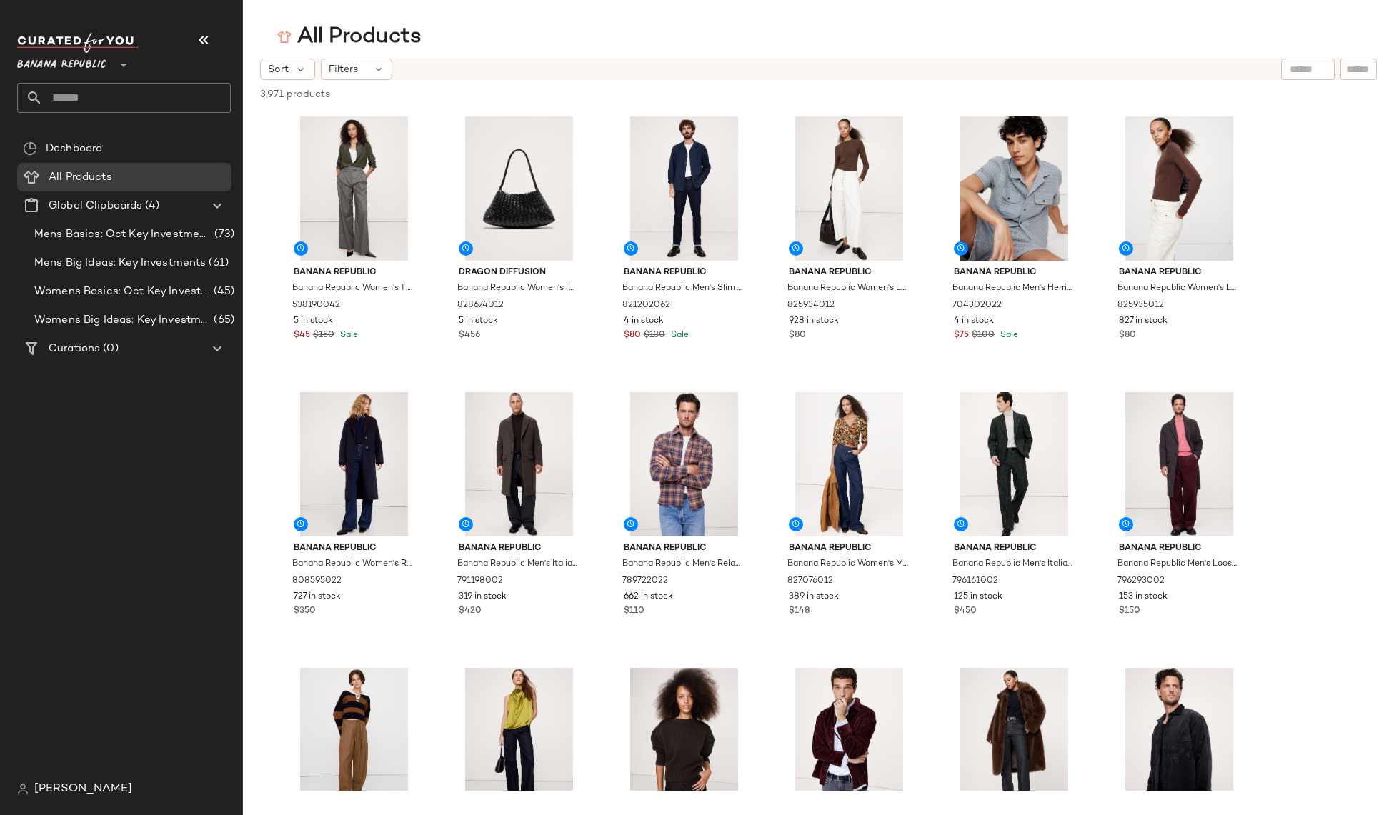
click at [265, 96] on span "3,971 products" at bounding box center [295, 94] width 70 height 15
copy div "3,971 products • 0 selected Deselect All"
click at [134, 264] on span "Mens Big Ideas: Key Investments" at bounding box center [119, 263] width 171 height 16
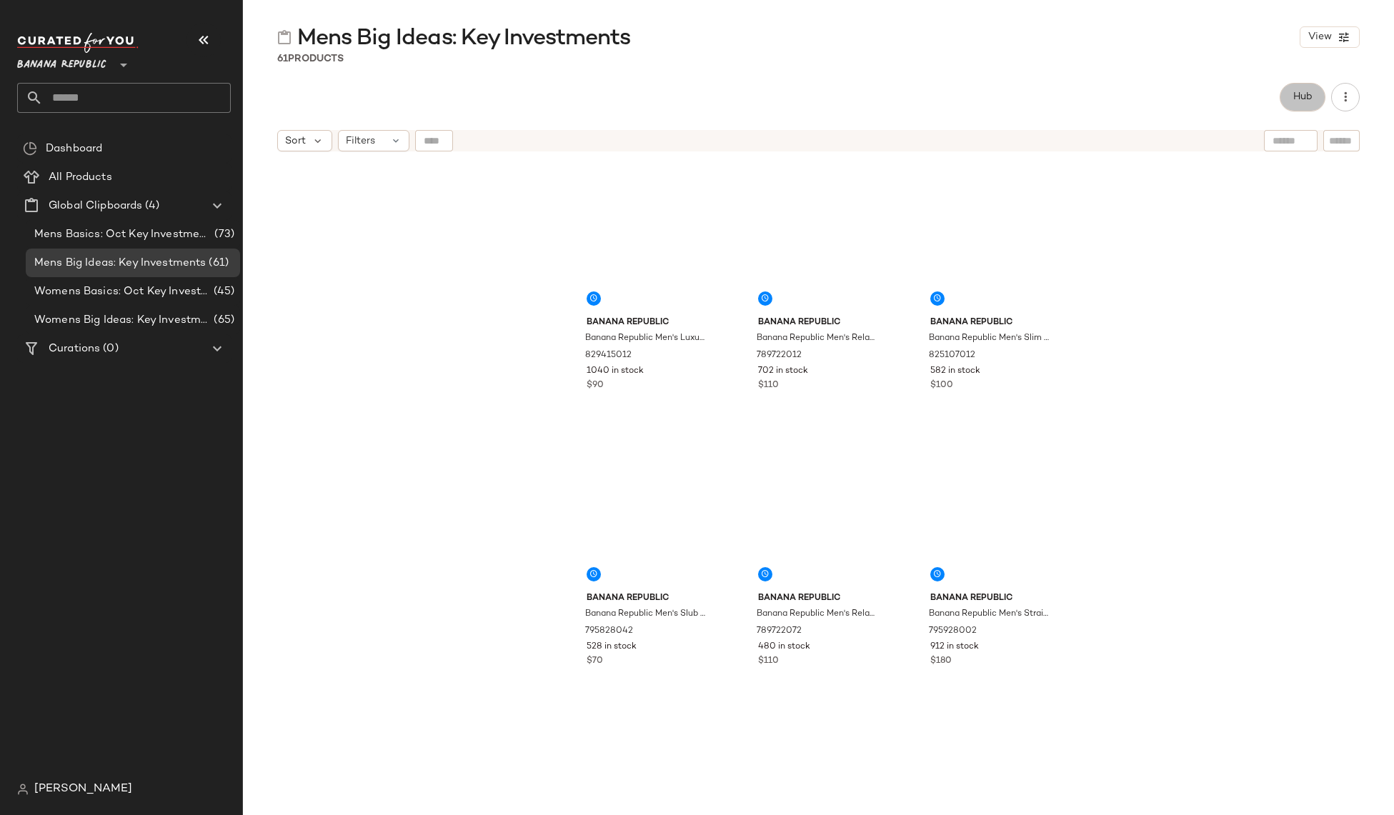
click at [1312, 99] on button "Hub" at bounding box center [1302, 97] width 46 height 29
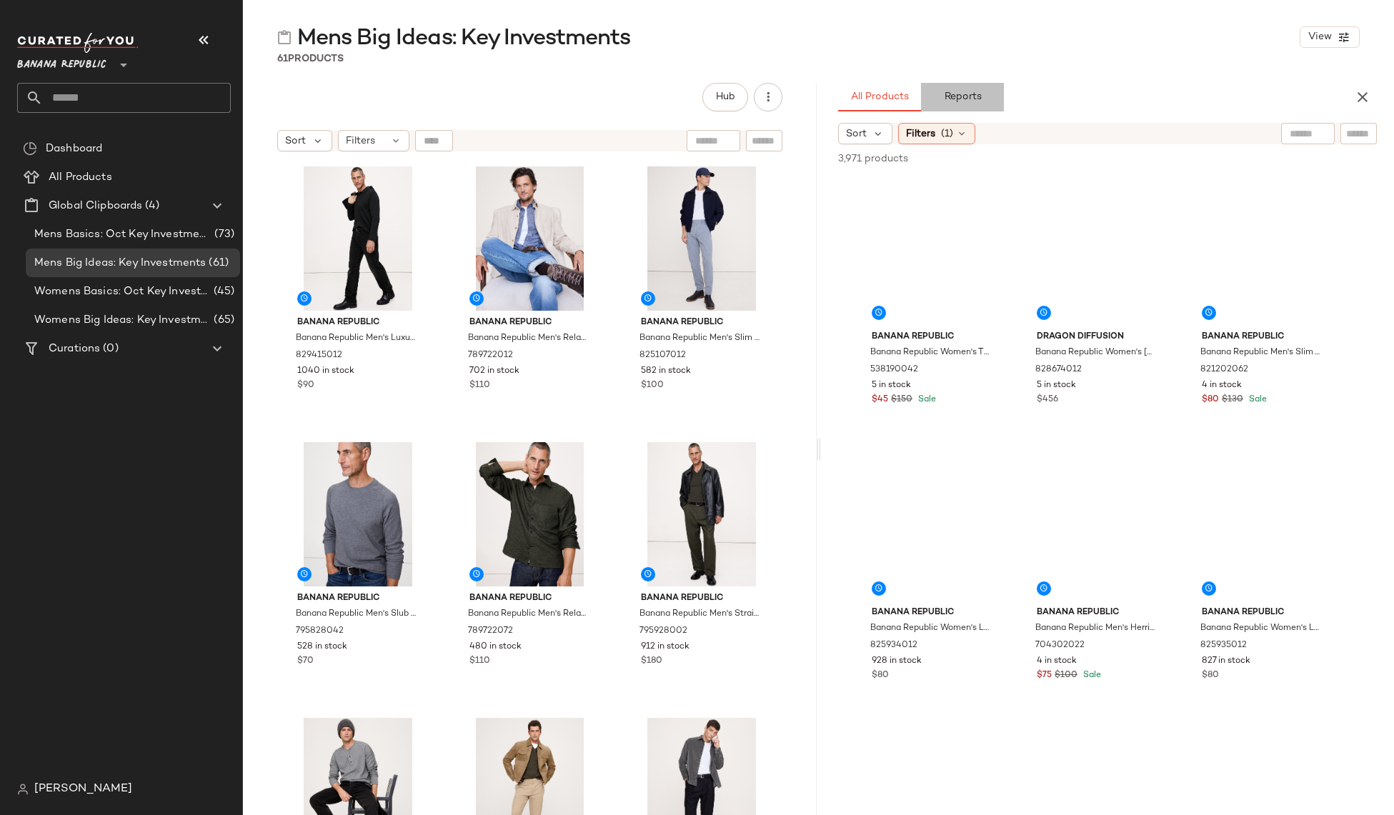
click at [999, 100] on button "Reports" at bounding box center [962, 97] width 83 height 29
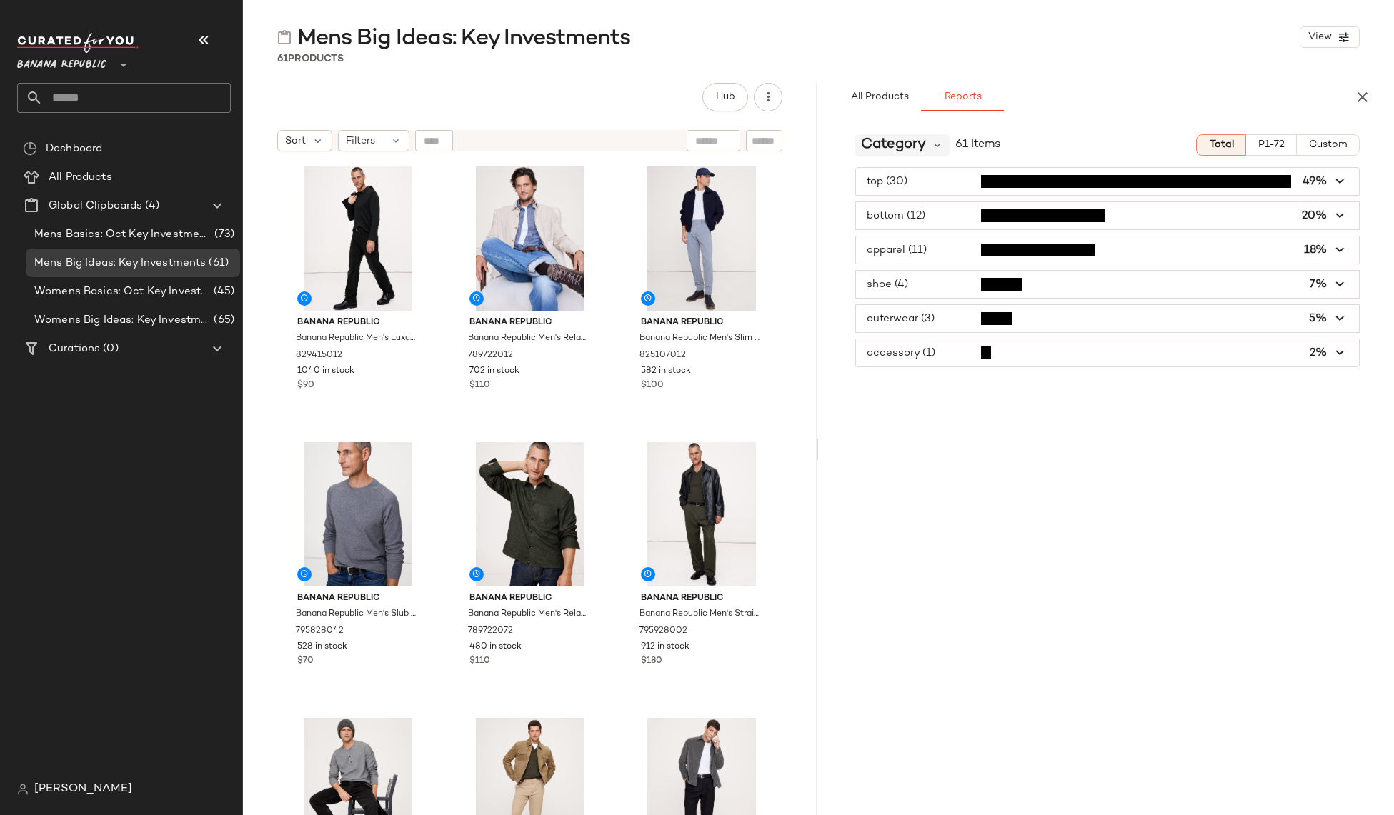
click at [893, 147] on span "Category" at bounding box center [893, 144] width 65 height 21
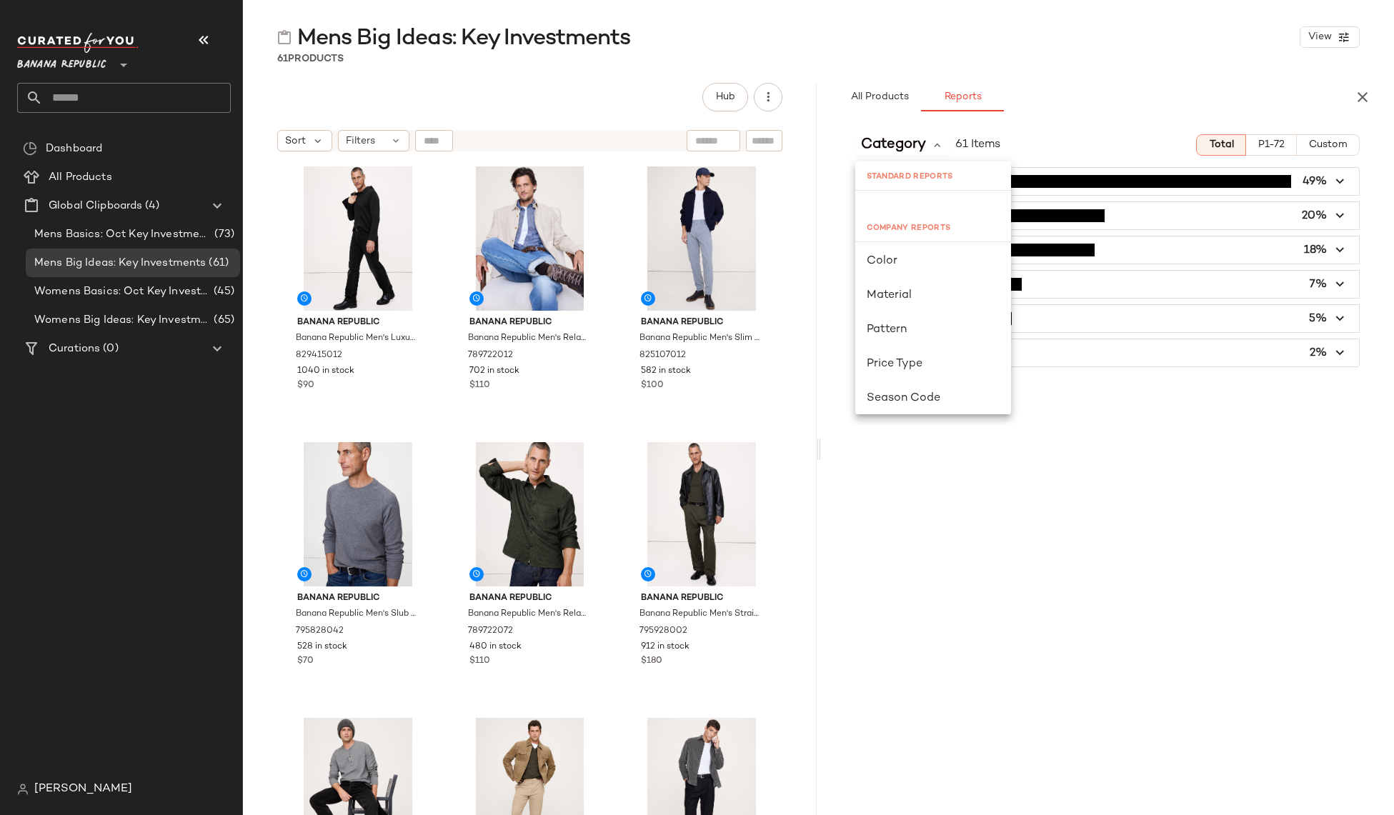
scroll to position [99, 0]
click at [902, 391] on span "Season Code" at bounding box center [904, 391] width 74 height 12
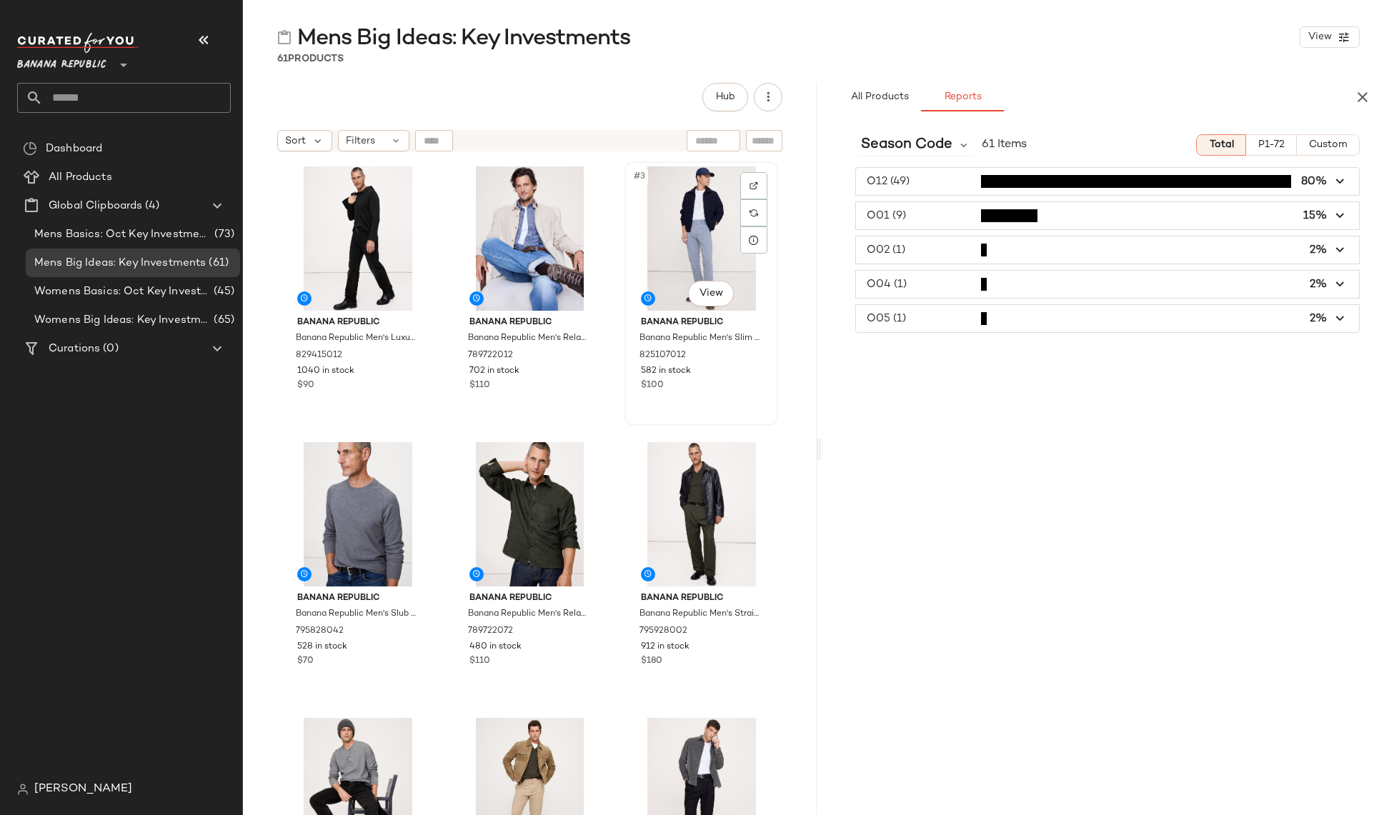
click at [664, 247] on div "#3 View" at bounding box center [701, 238] width 144 height 144
click at [704, 297] on body "Banana Republic ** Dashboard All Products Global Clipboards (4) Mens Basics: Oc…" at bounding box center [697, 407] width 1394 height 815
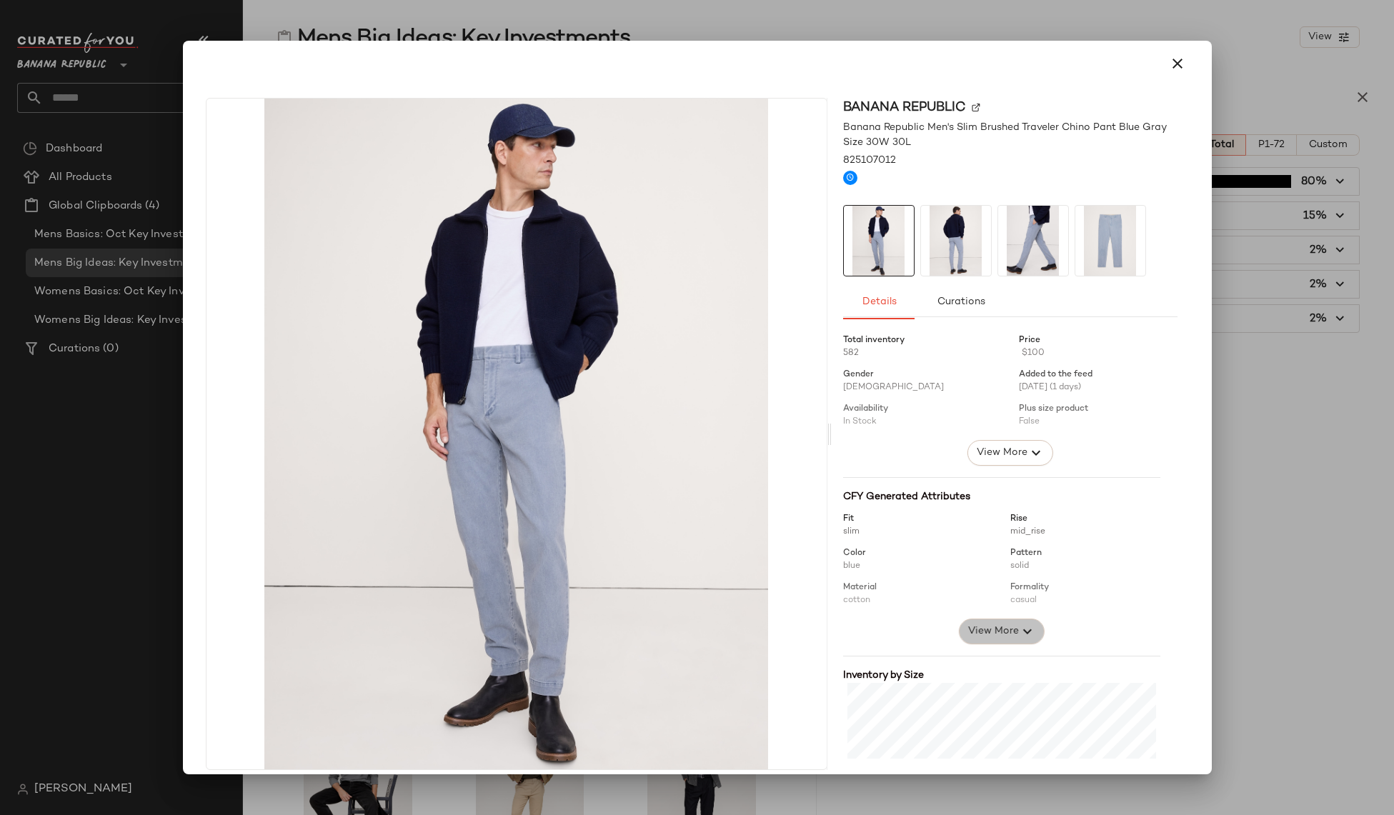
click at [995, 624] on span "View More" at bounding box center [992, 631] width 51 height 17
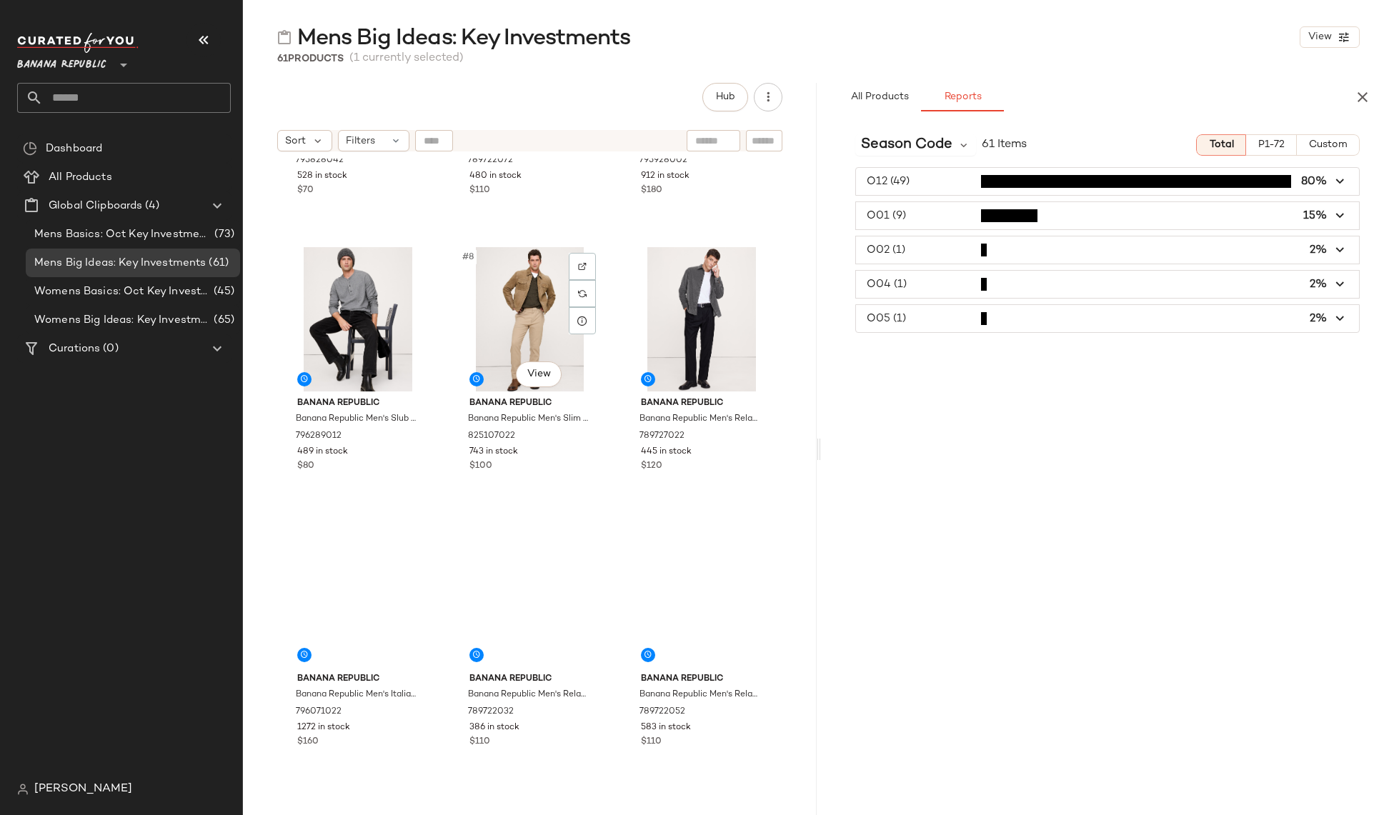
scroll to position [536, 0]
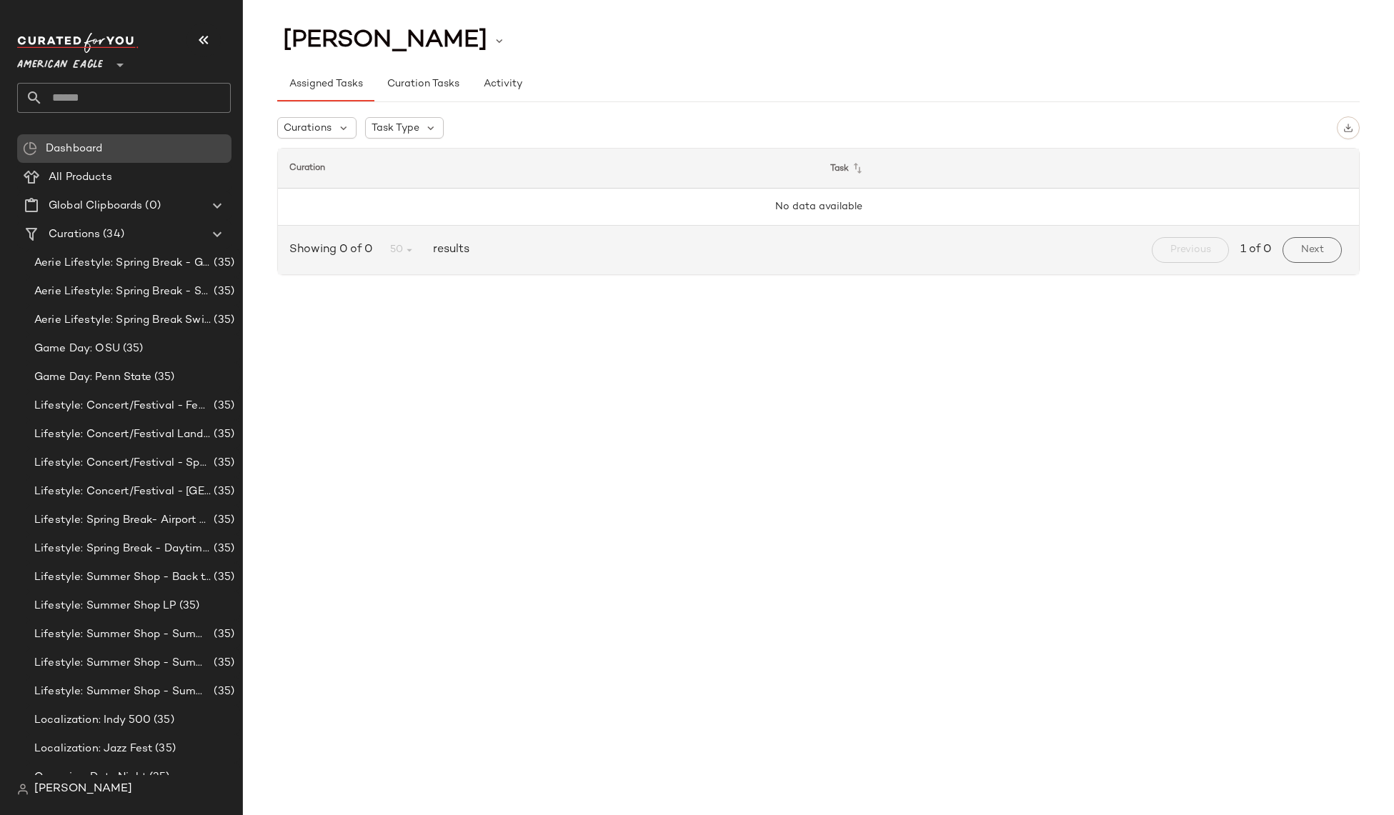
click at [79, 144] on span "Dashboard" at bounding box center [74, 149] width 56 height 16
click at [81, 786] on span "[PERSON_NAME]" at bounding box center [83, 789] width 98 height 17
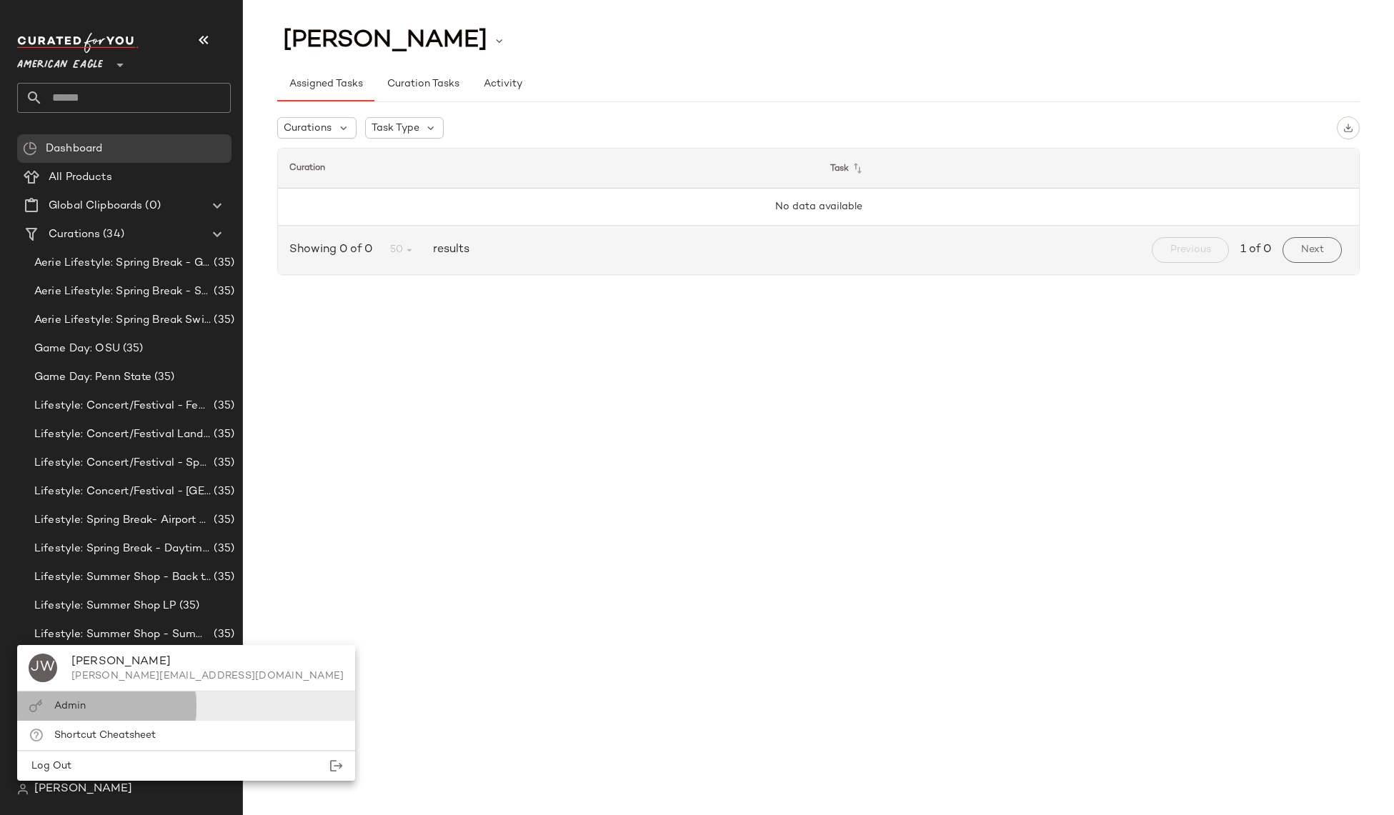
click at [78, 714] on div "Admin" at bounding box center [186, 706] width 338 height 29
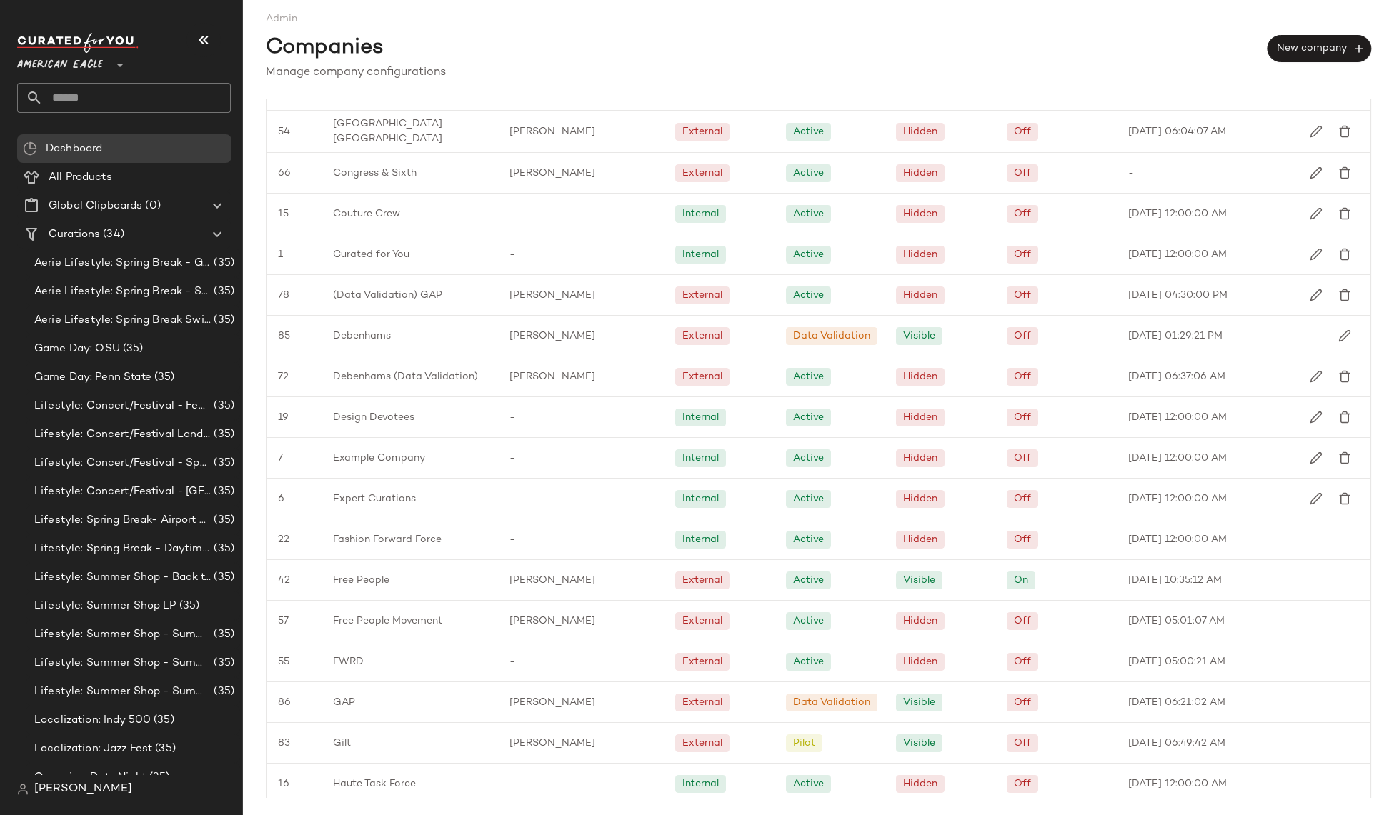
scroll to position [874, 0]
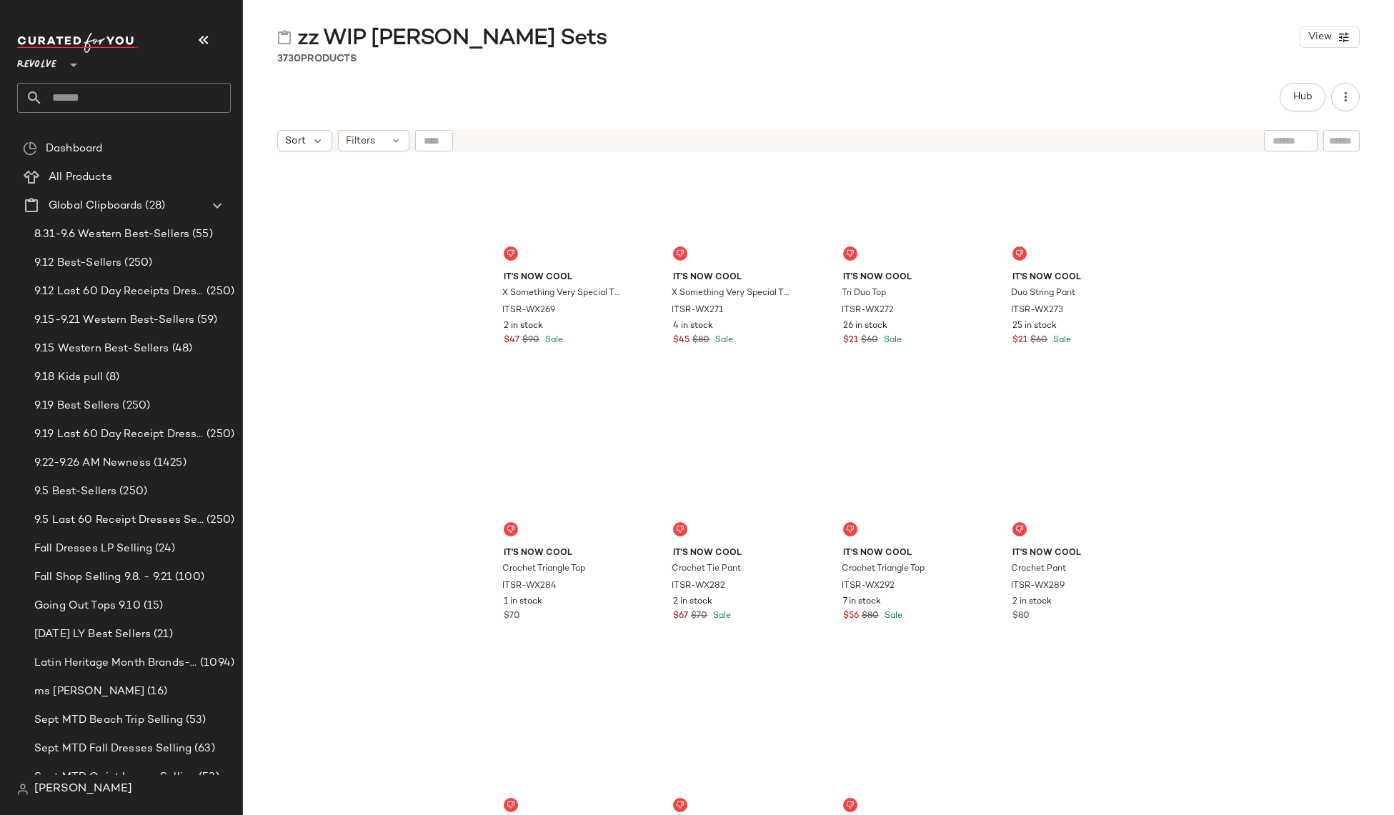
scroll to position [121412, 0]
